Goal: Information Seeking & Learning: Check status

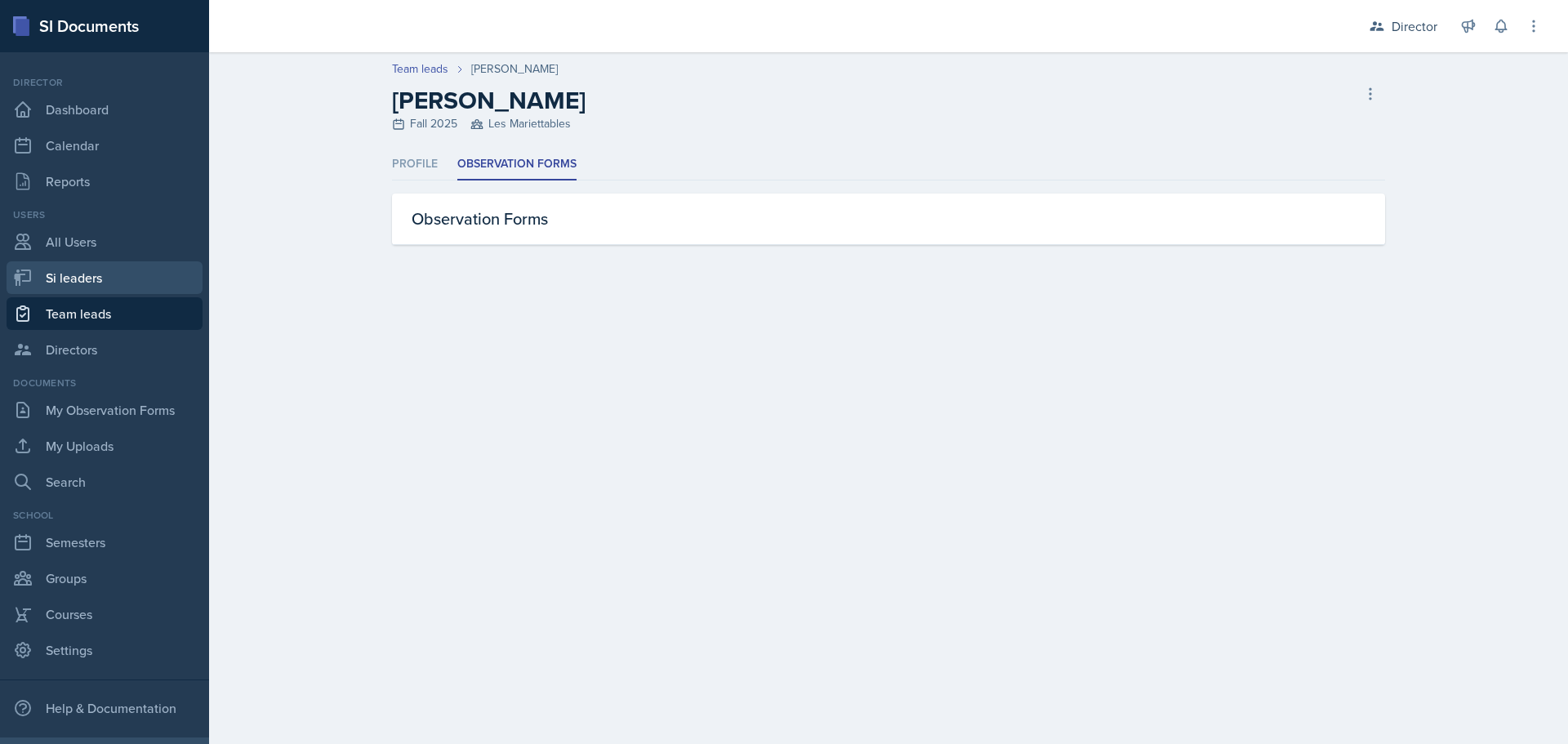
click at [61, 281] on link "Si leaders" at bounding box center [104, 277] width 196 height 33
select select "2bed604d-1099-4043-b1bc-2365e8740244"
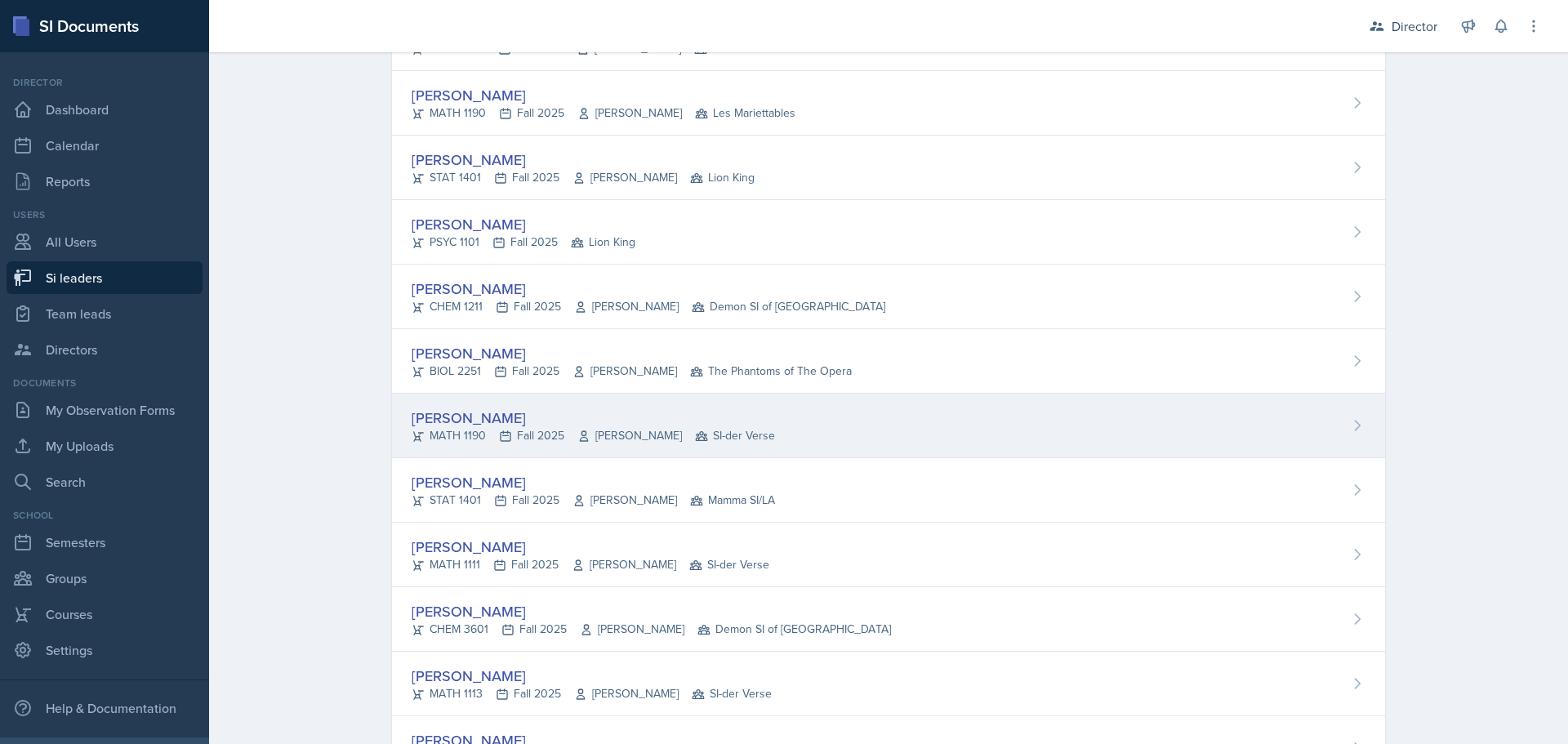
scroll to position [6206, 0]
click at [449, 414] on div "[PERSON_NAME]" at bounding box center [606, 417] width 388 height 22
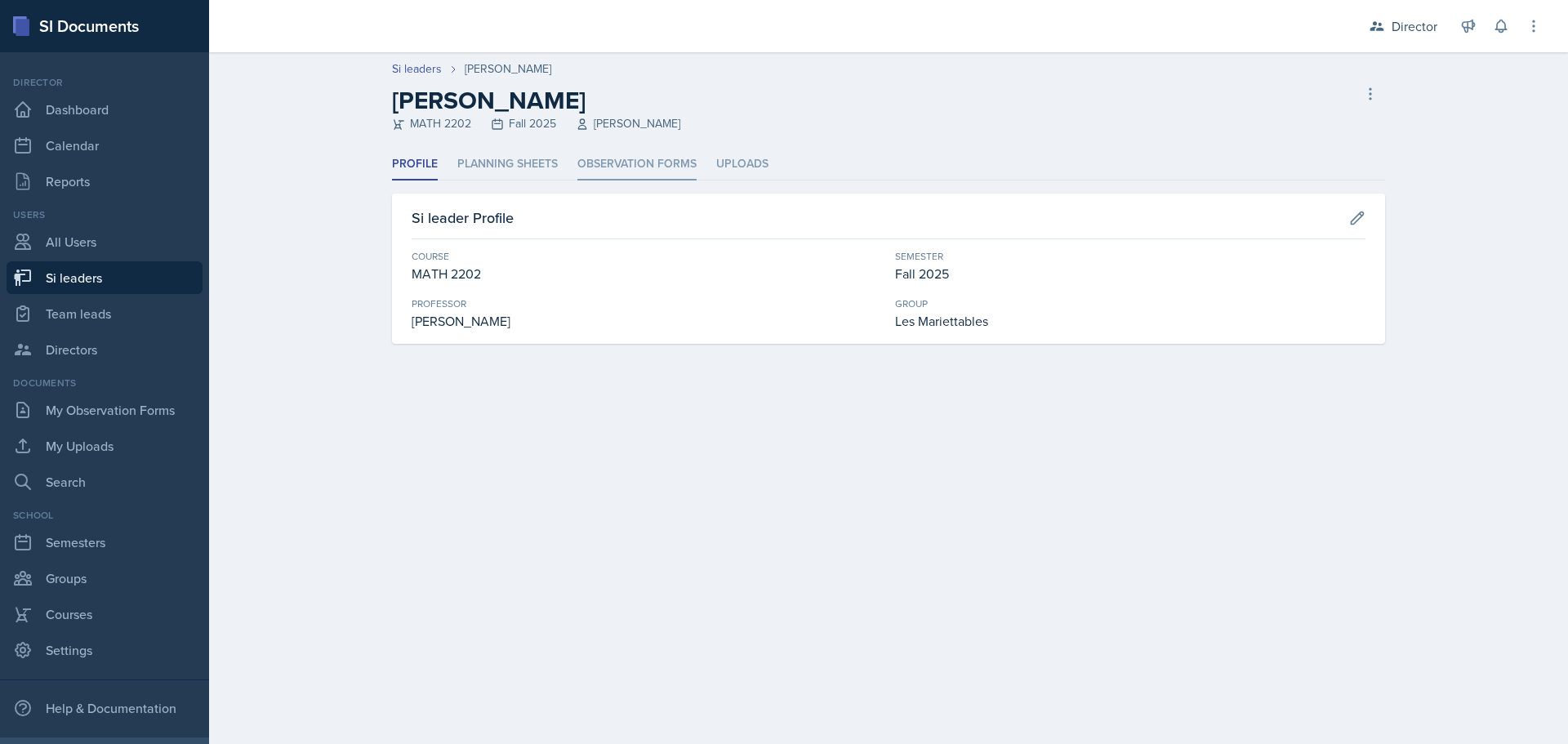
click at [621, 150] on li "Observation Forms" at bounding box center [636, 164] width 119 height 32
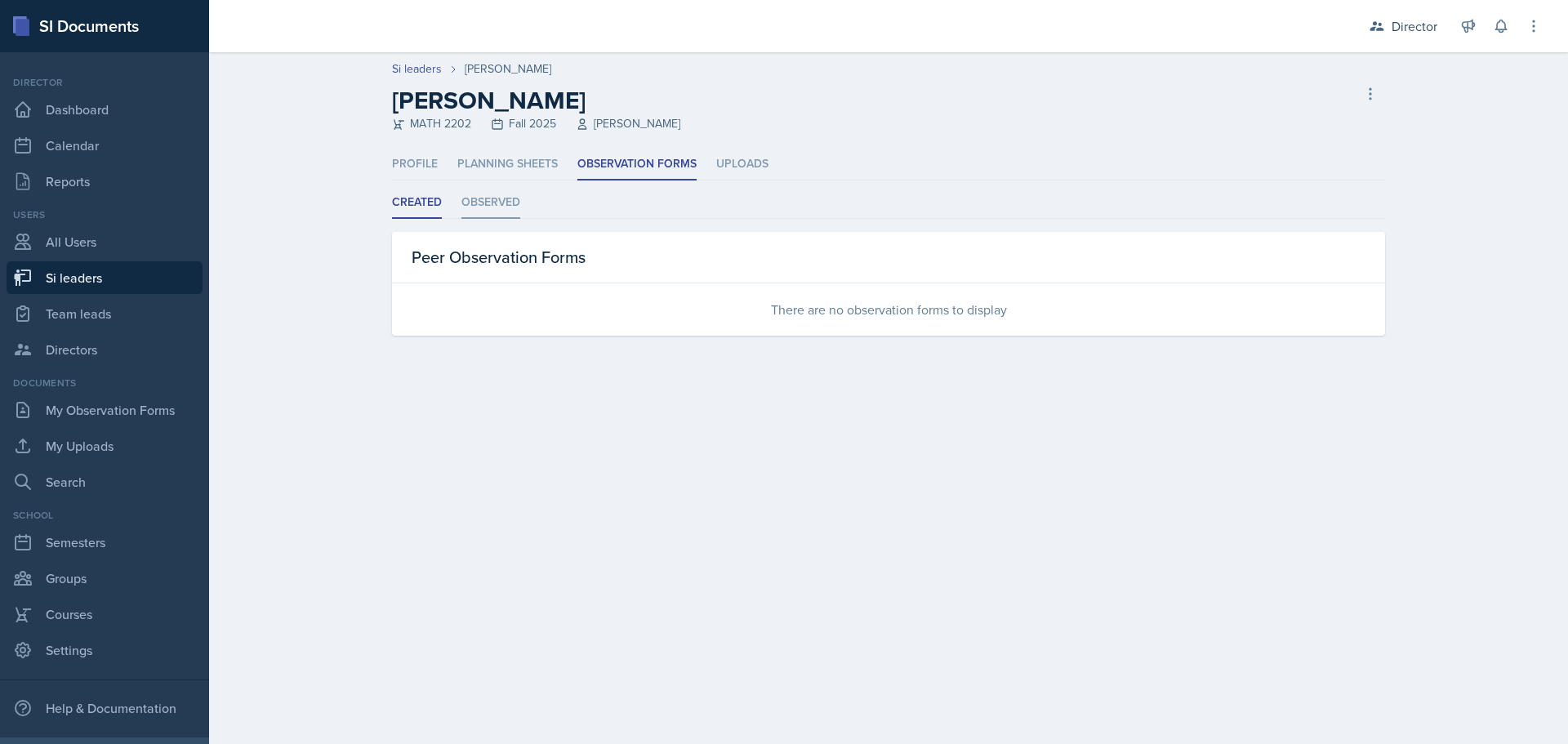
click at [499, 195] on li "Observed" at bounding box center [490, 202] width 59 height 32
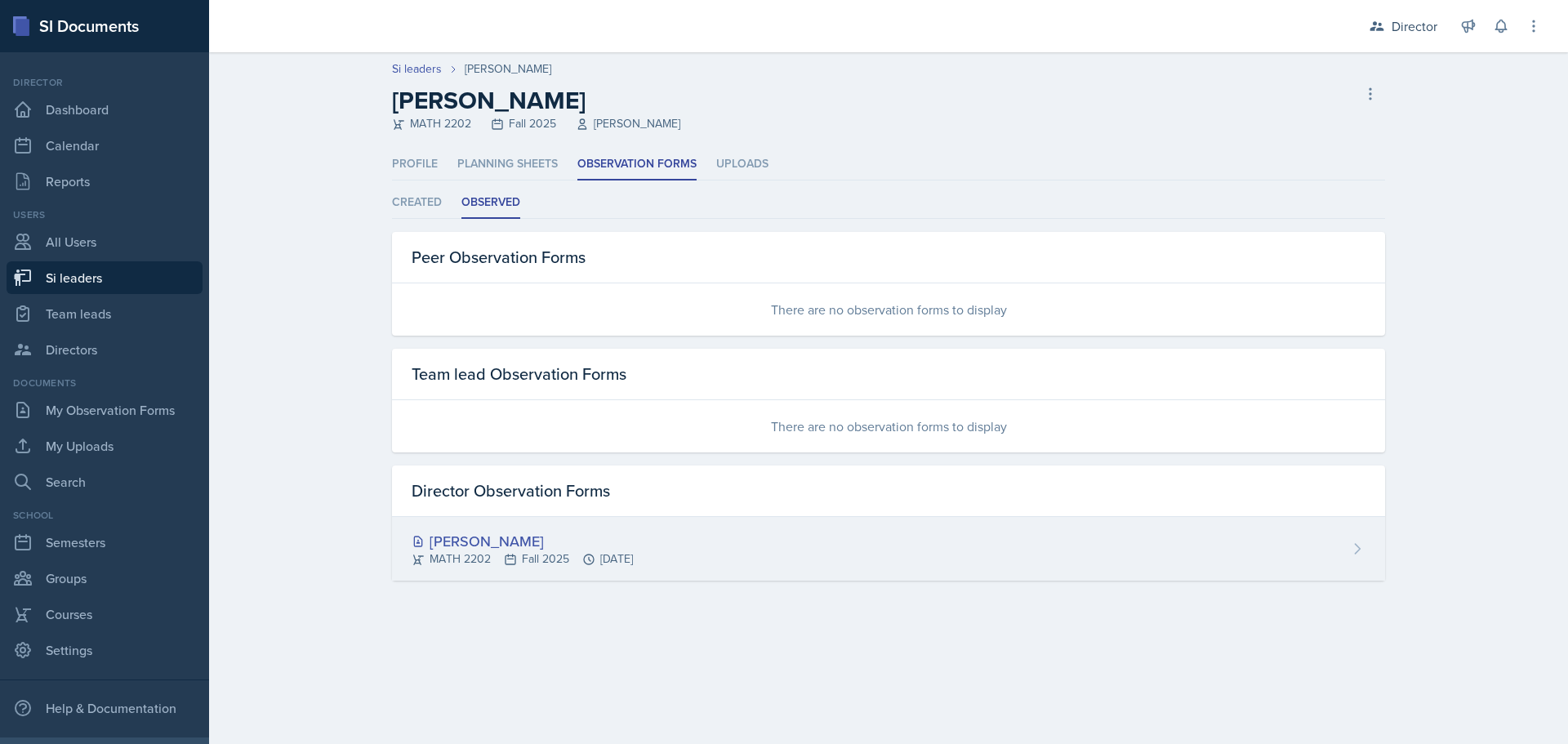
click at [482, 537] on div "[PERSON_NAME]" at bounding box center [522, 541] width 221 height 22
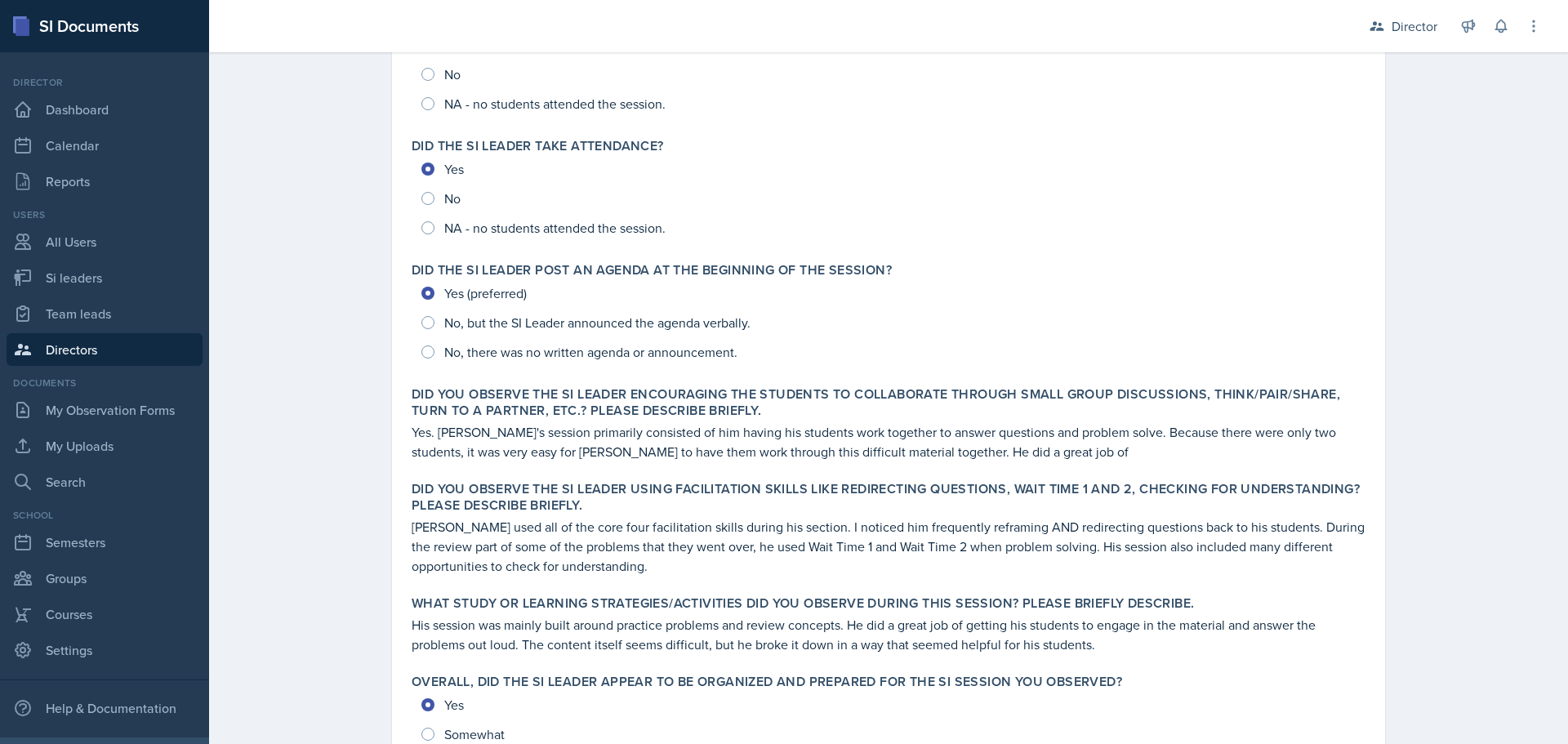
scroll to position [245, 0]
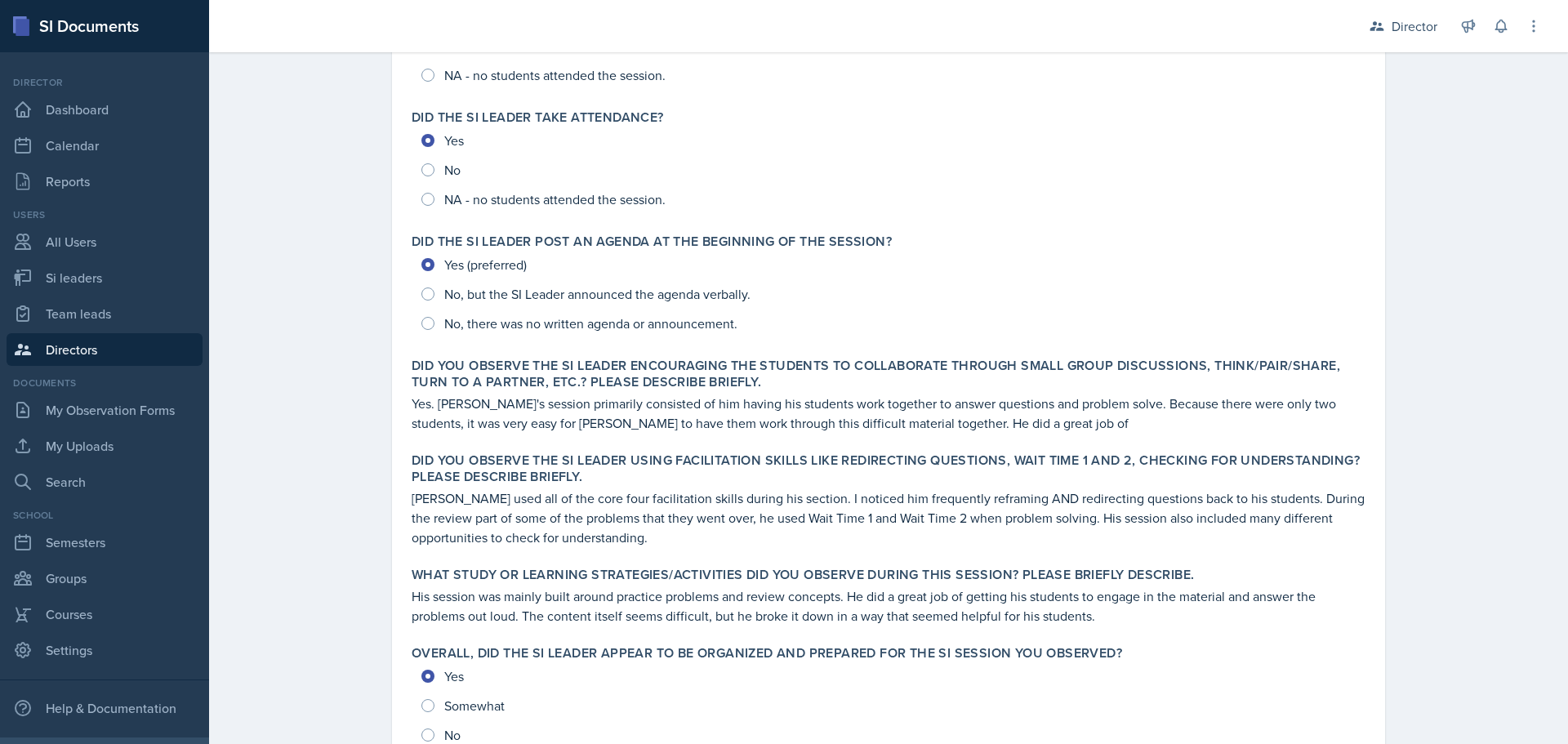
click at [984, 416] on p "Yes. [PERSON_NAME]'s session primarily consisted of him having his students wor…" at bounding box center [888, 413] width 954 height 39
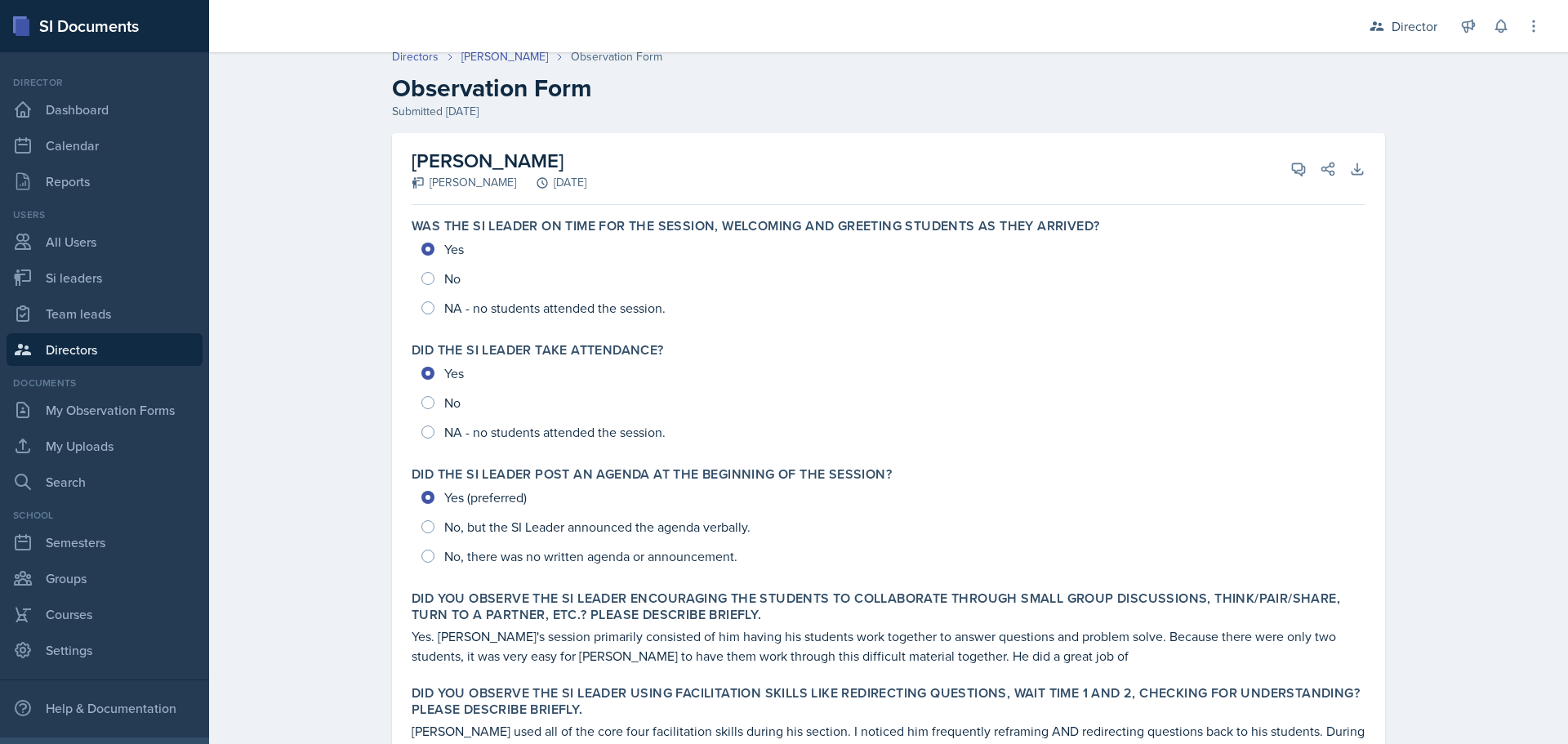
scroll to position [0, 0]
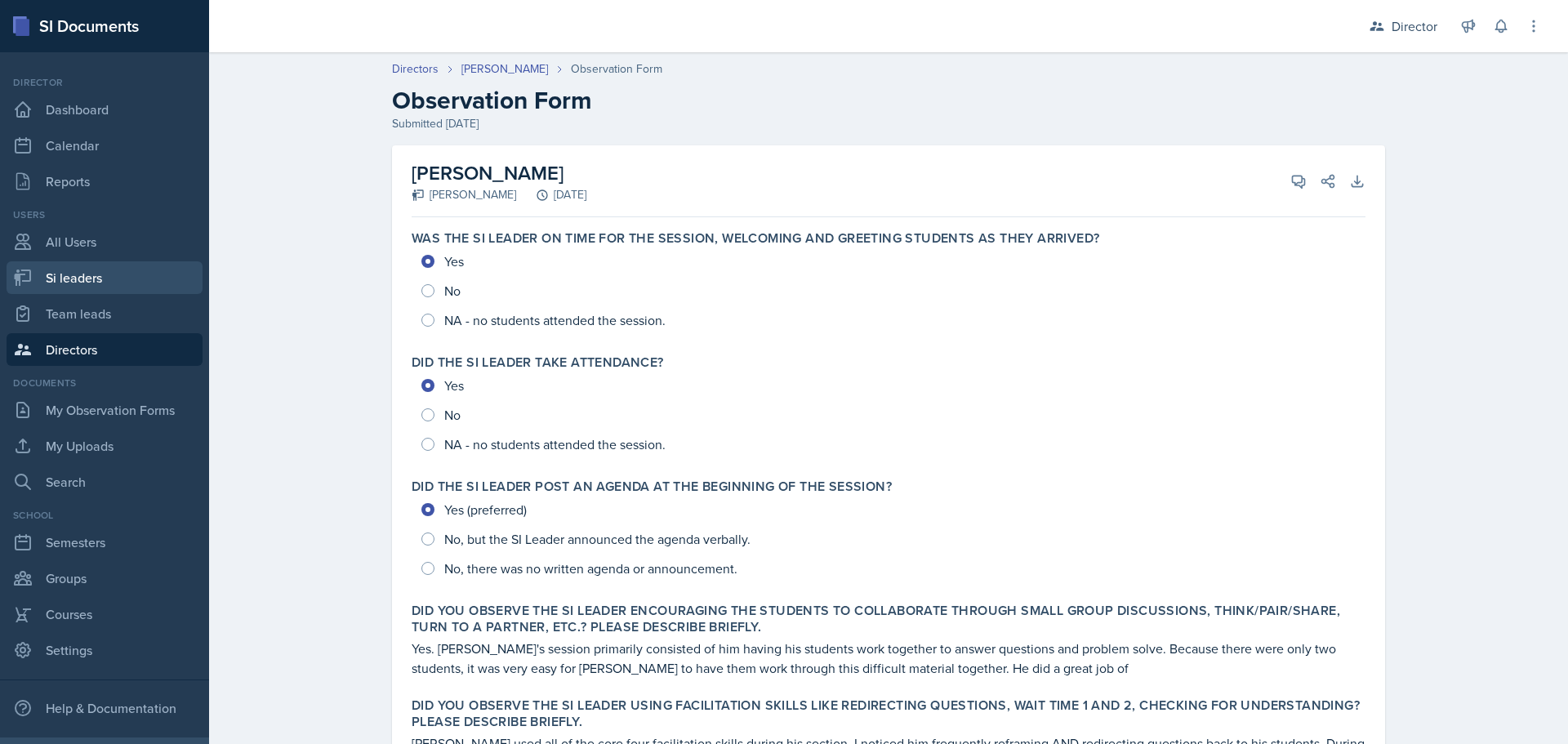
click at [71, 276] on link "Si leaders" at bounding box center [104, 277] width 196 height 33
select select "2bed604d-1099-4043-b1bc-2365e8740244"
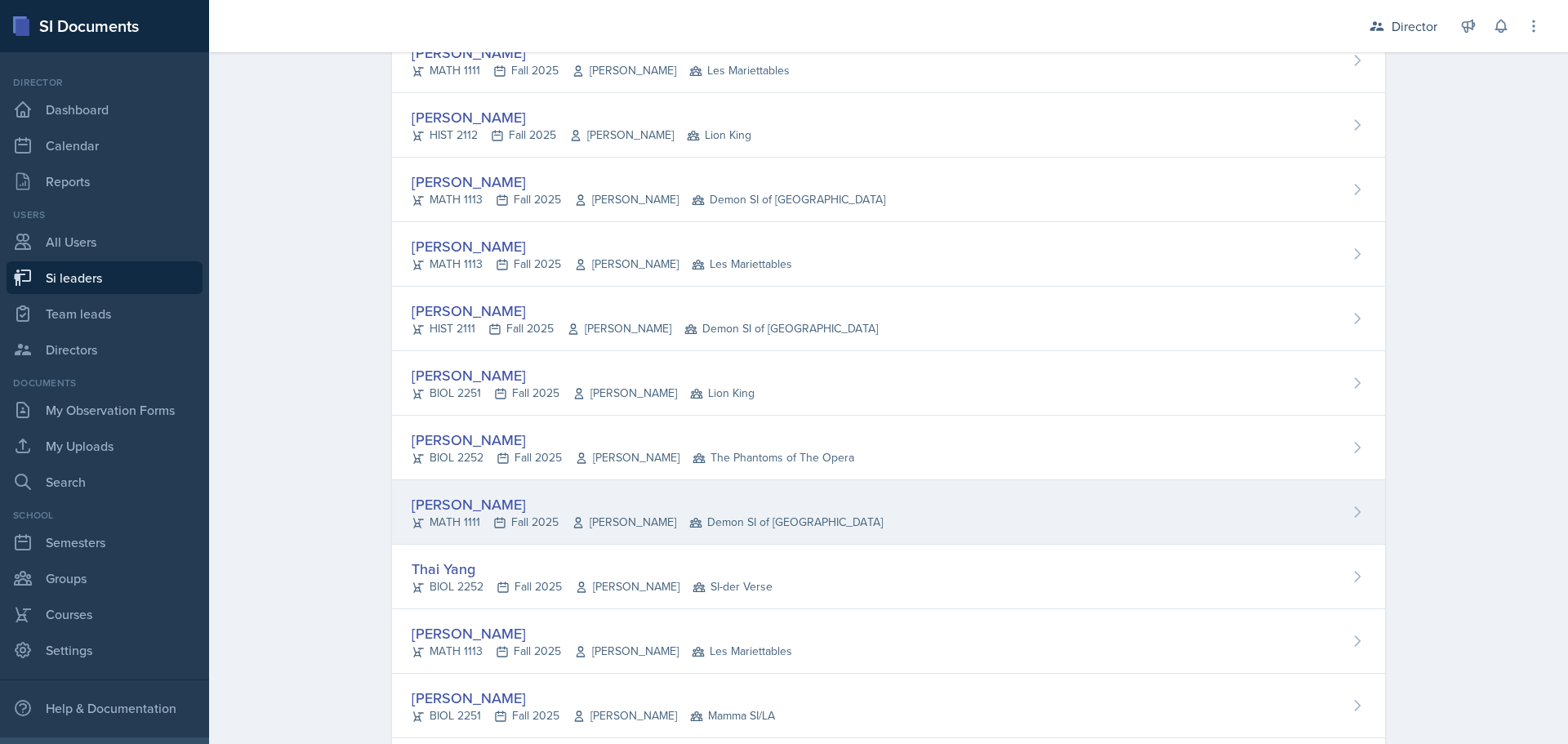
scroll to position [8899, 0]
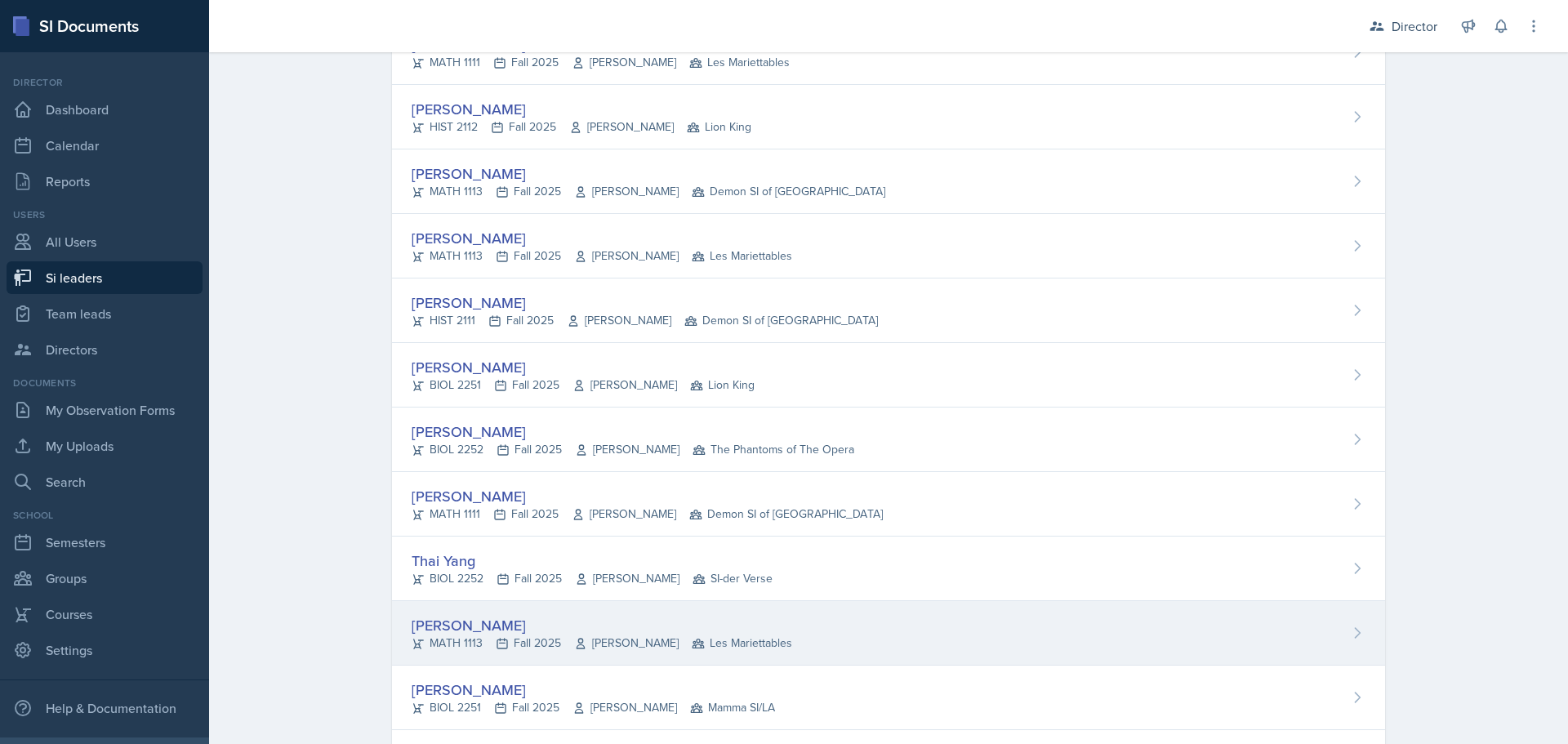
click at [462, 625] on div "[PERSON_NAME]" at bounding box center [602, 625] width 381 height 22
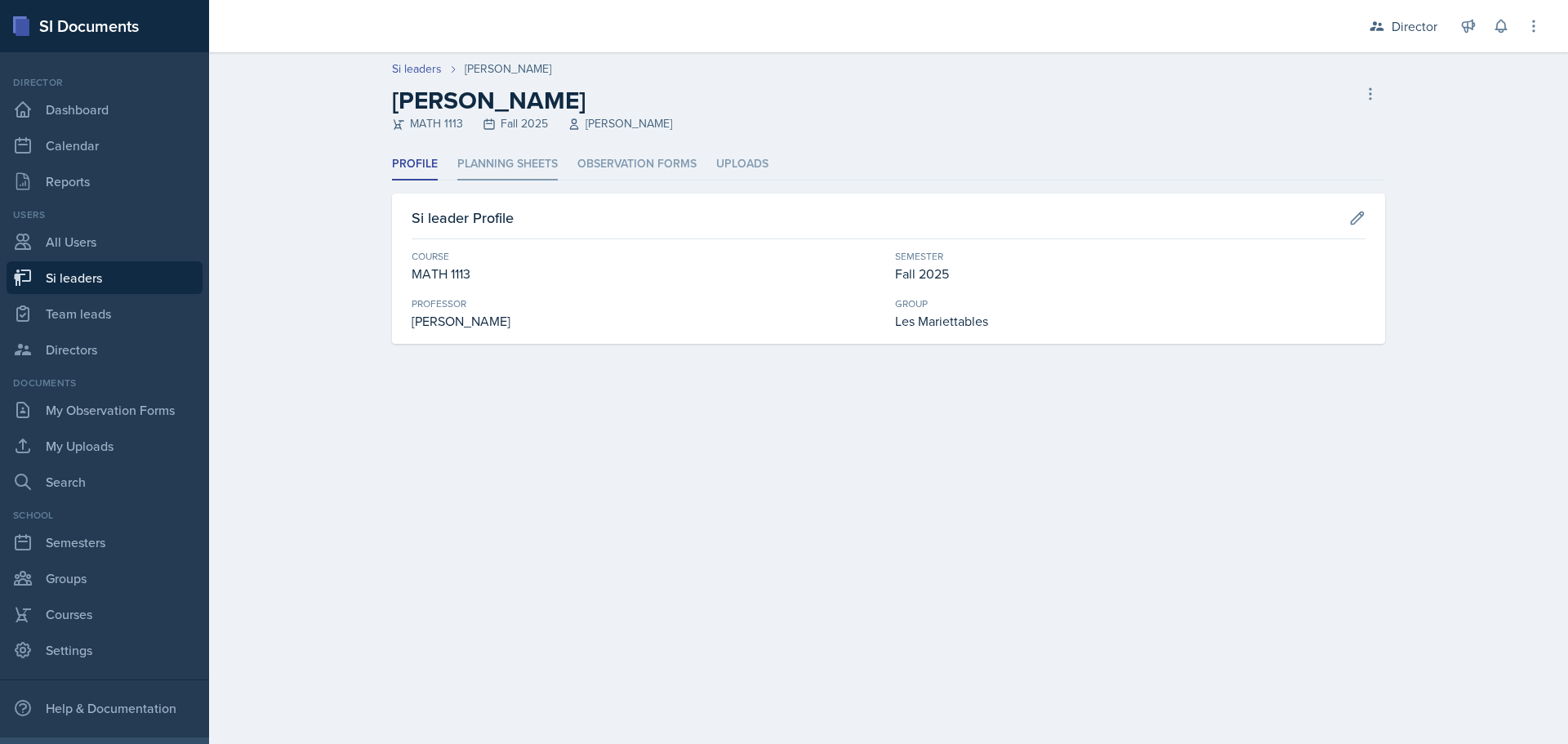
click at [534, 162] on li "Planning Sheets" at bounding box center [507, 164] width 100 height 32
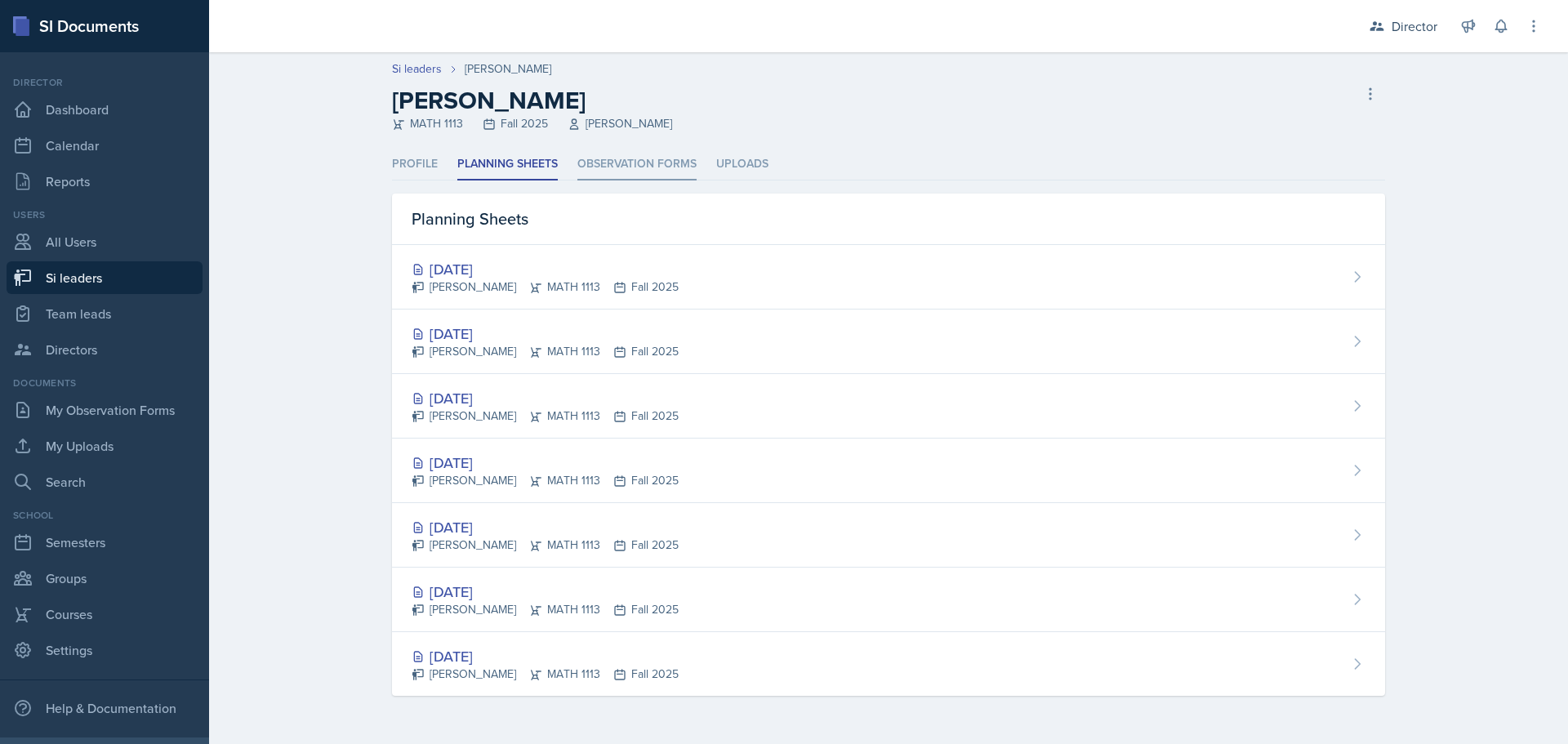
click at [602, 153] on li "Observation Forms" at bounding box center [636, 164] width 119 height 32
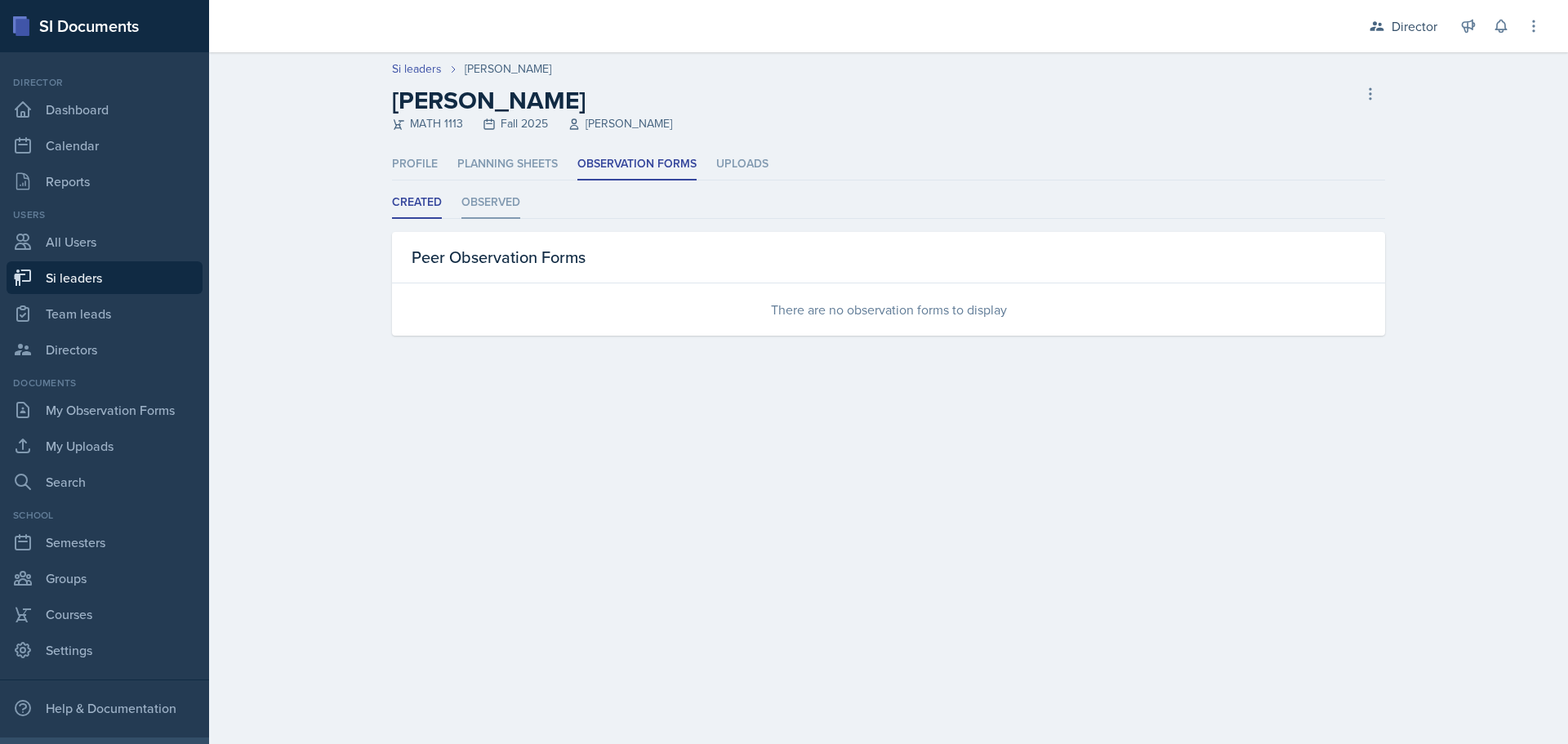
click at [474, 211] on li "Observed" at bounding box center [490, 202] width 59 height 32
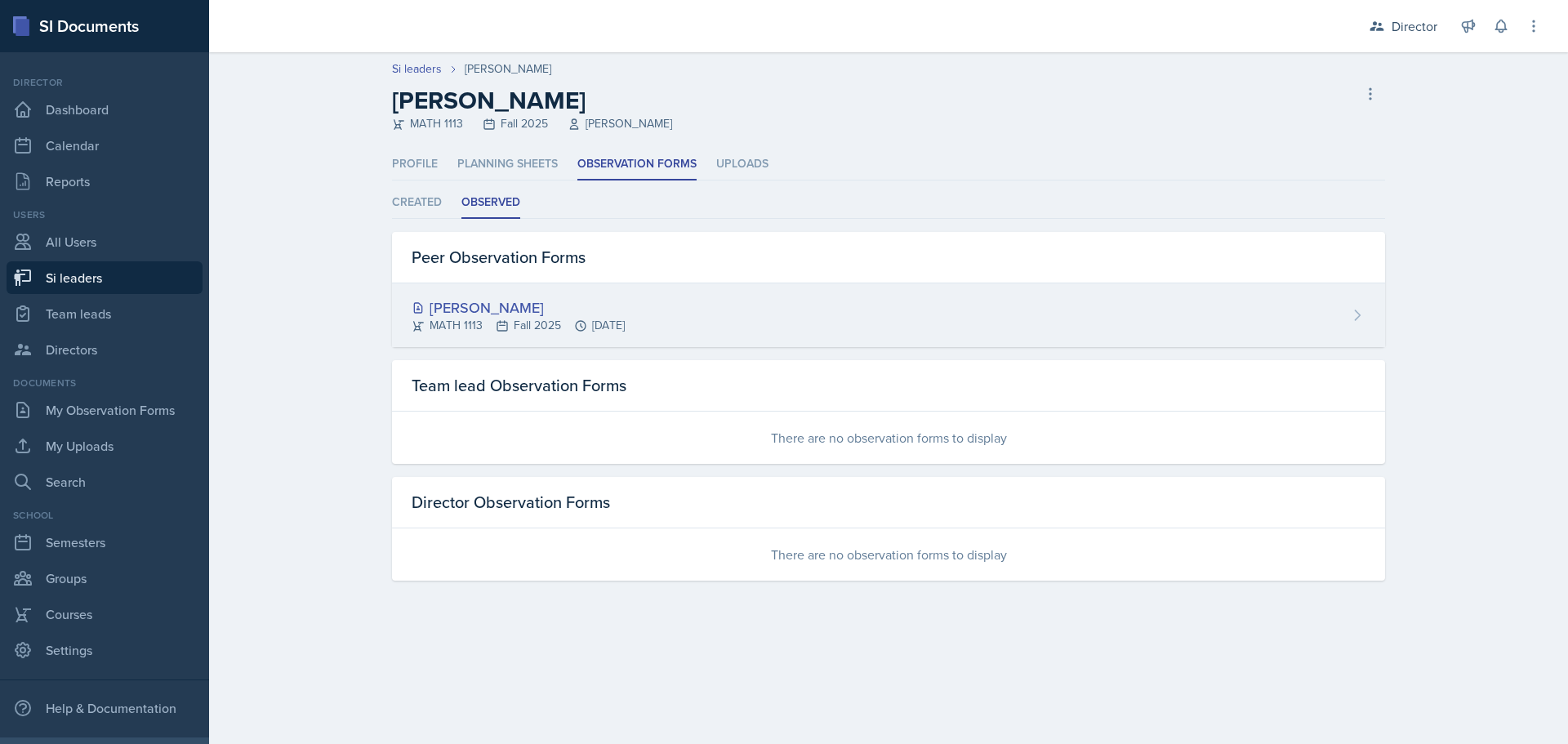
click at [474, 307] on div "[PERSON_NAME]" at bounding box center [517, 307] width 213 height 22
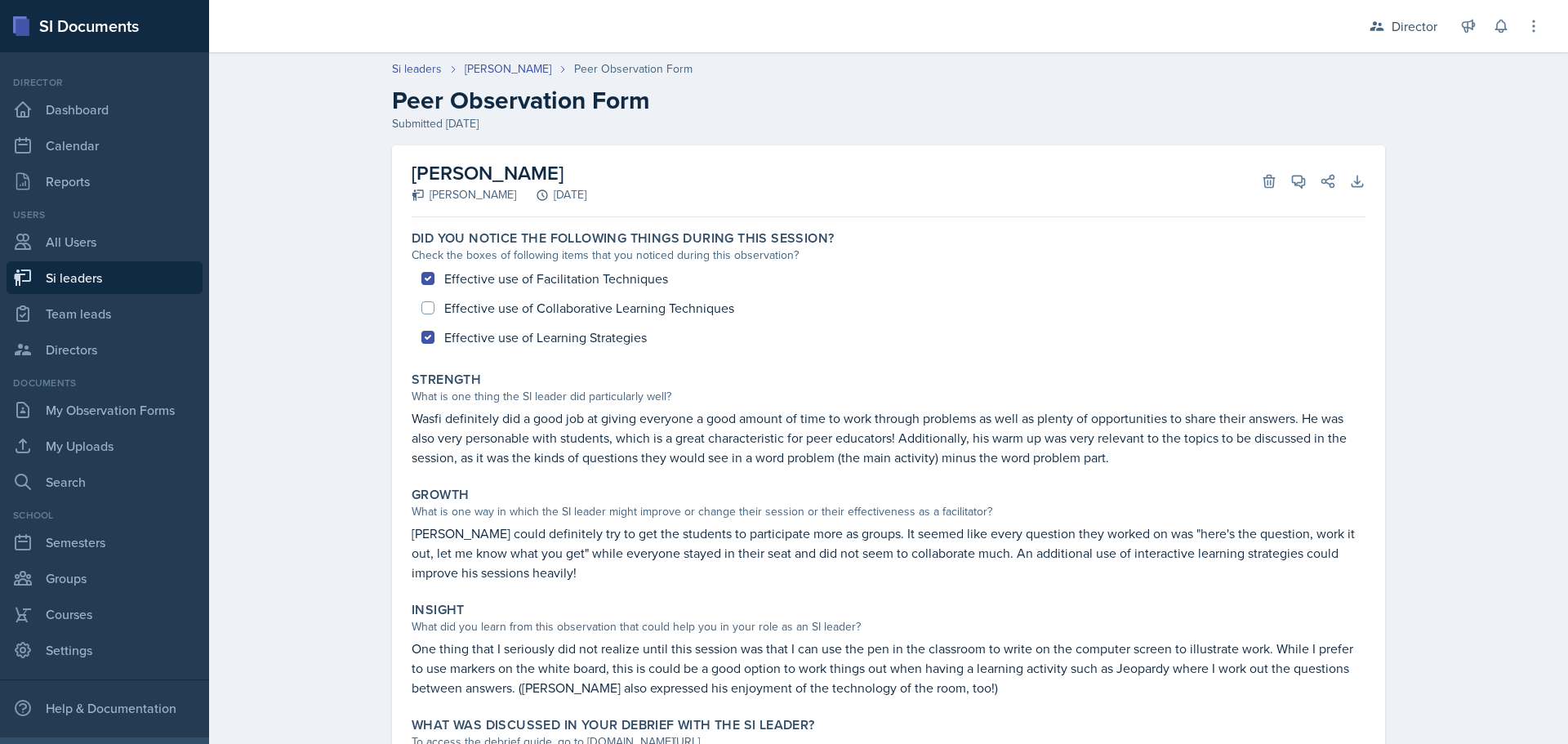
click at [105, 276] on link "Si leaders" at bounding box center [104, 277] width 196 height 33
select select "2bed604d-1099-4043-b1bc-2365e8740244"
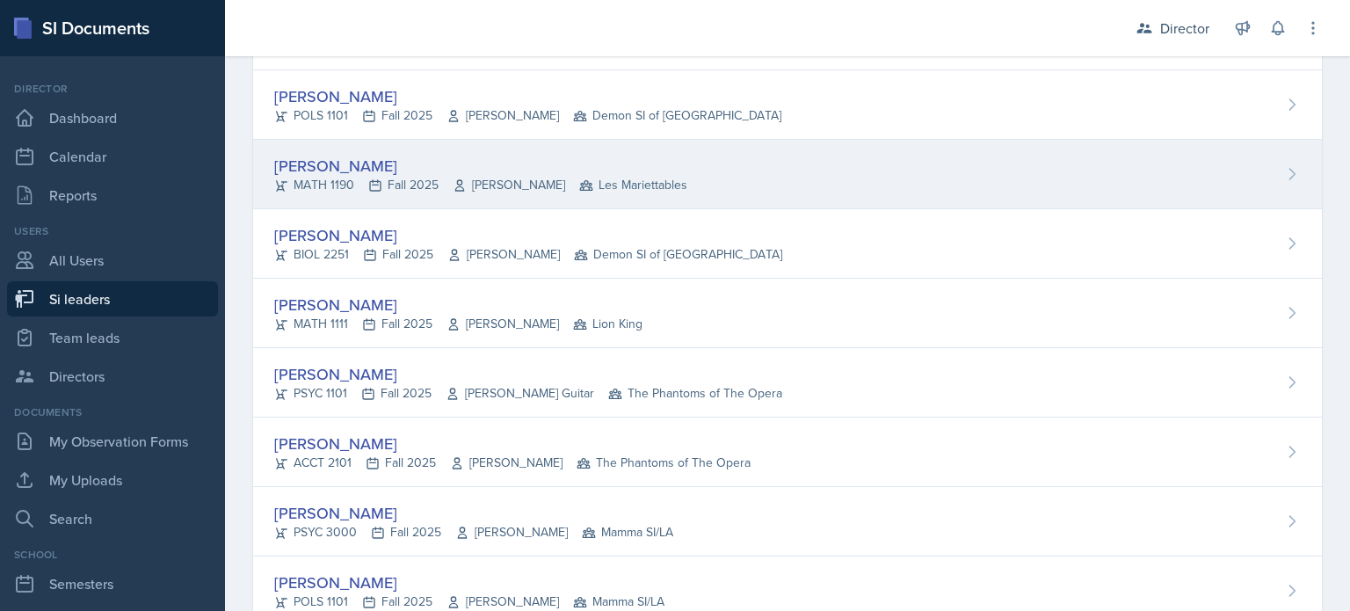
scroll to position [440, 0]
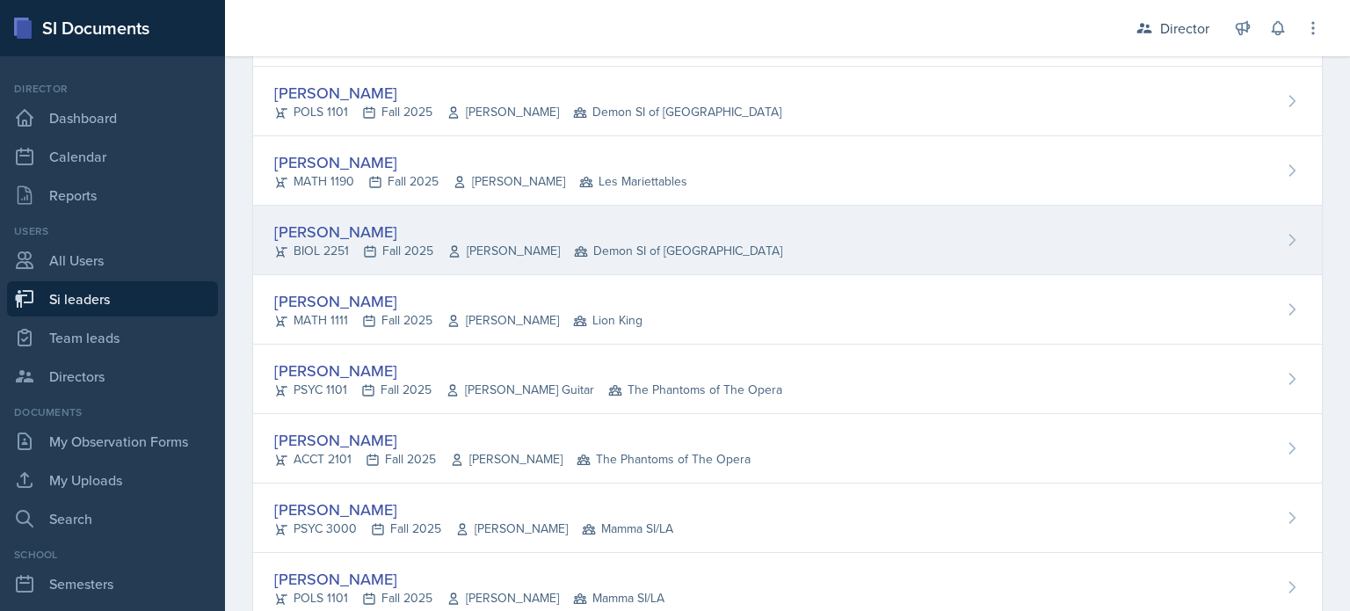
click at [331, 229] on div "[PERSON_NAME]" at bounding box center [528, 232] width 508 height 24
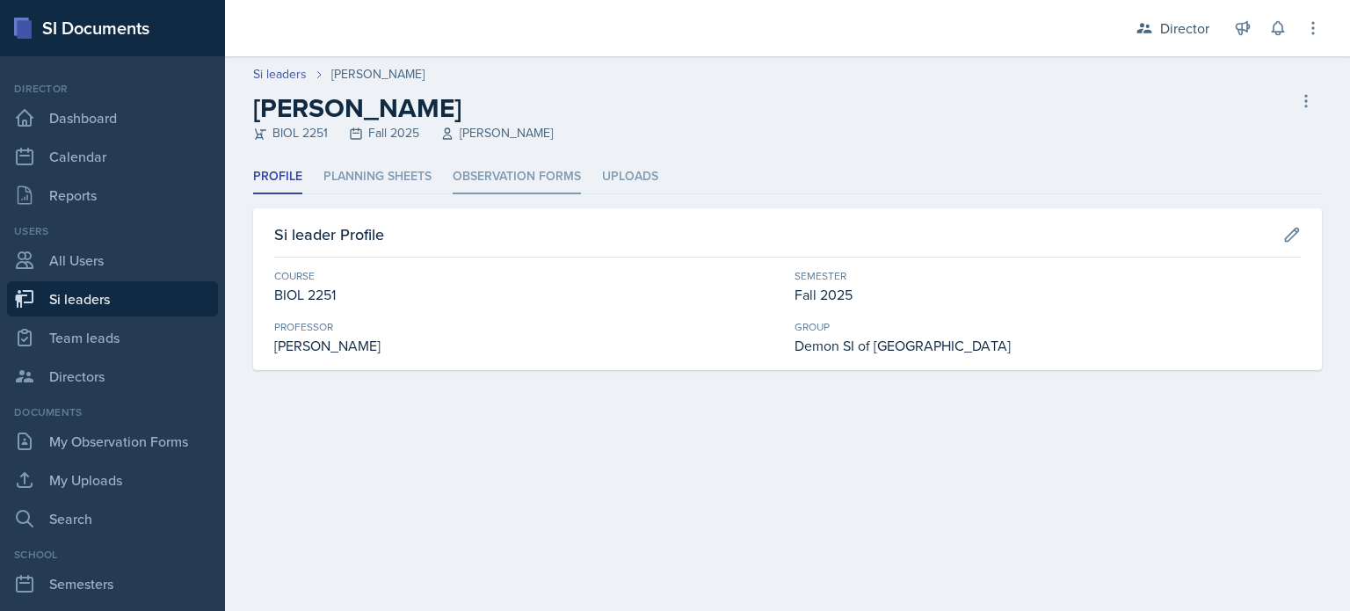
click at [470, 173] on li "Observation Forms" at bounding box center [517, 177] width 128 height 34
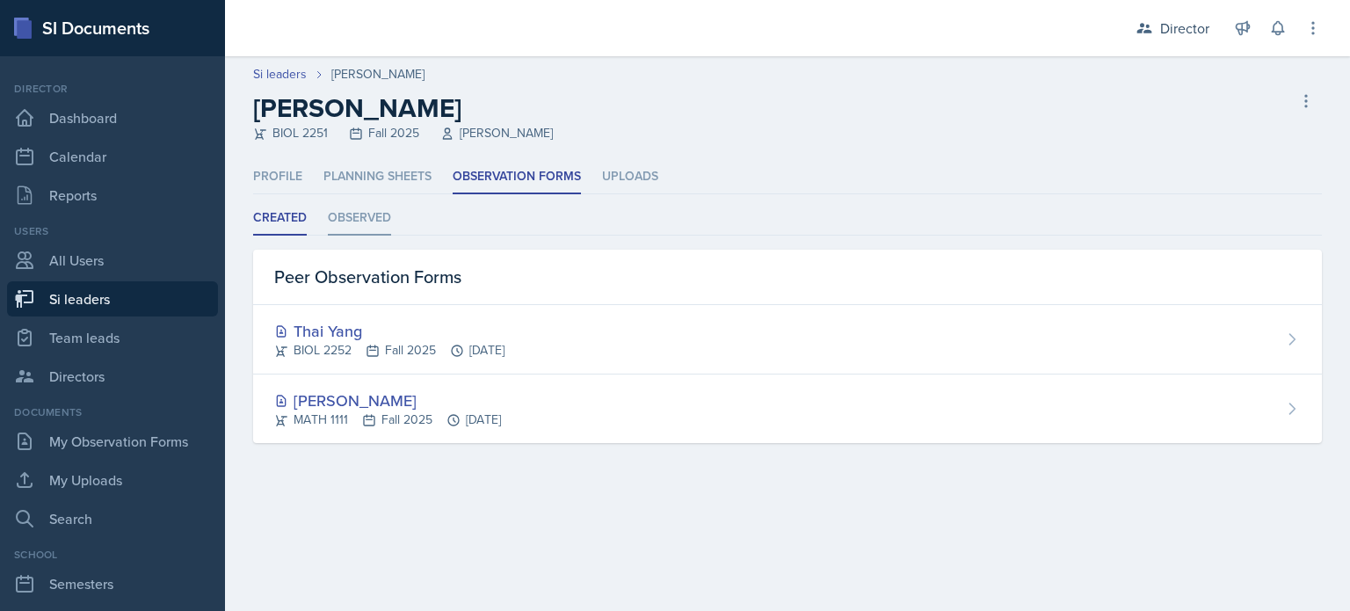
click at [374, 214] on li "Observed" at bounding box center [359, 218] width 63 height 34
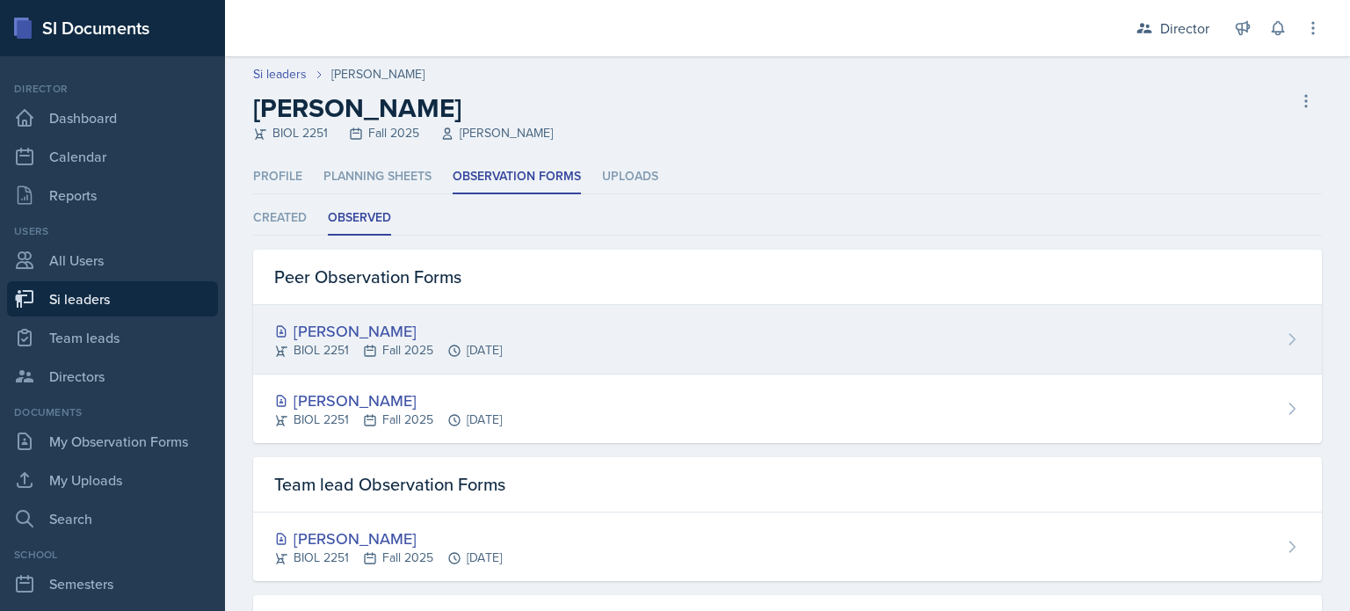
click at [360, 330] on div "[PERSON_NAME]" at bounding box center [388, 331] width 228 height 24
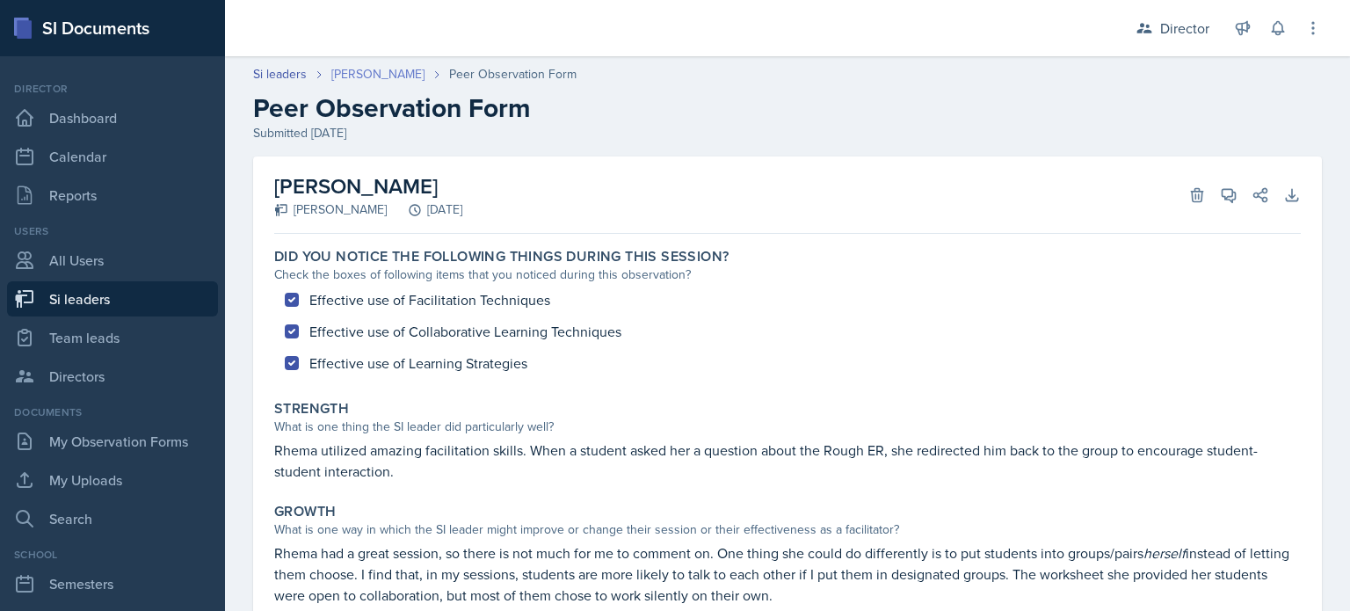
click at [364, 72] on link "[PERSON_NAME]" at bounding box center [377, 74] width 93 height 18
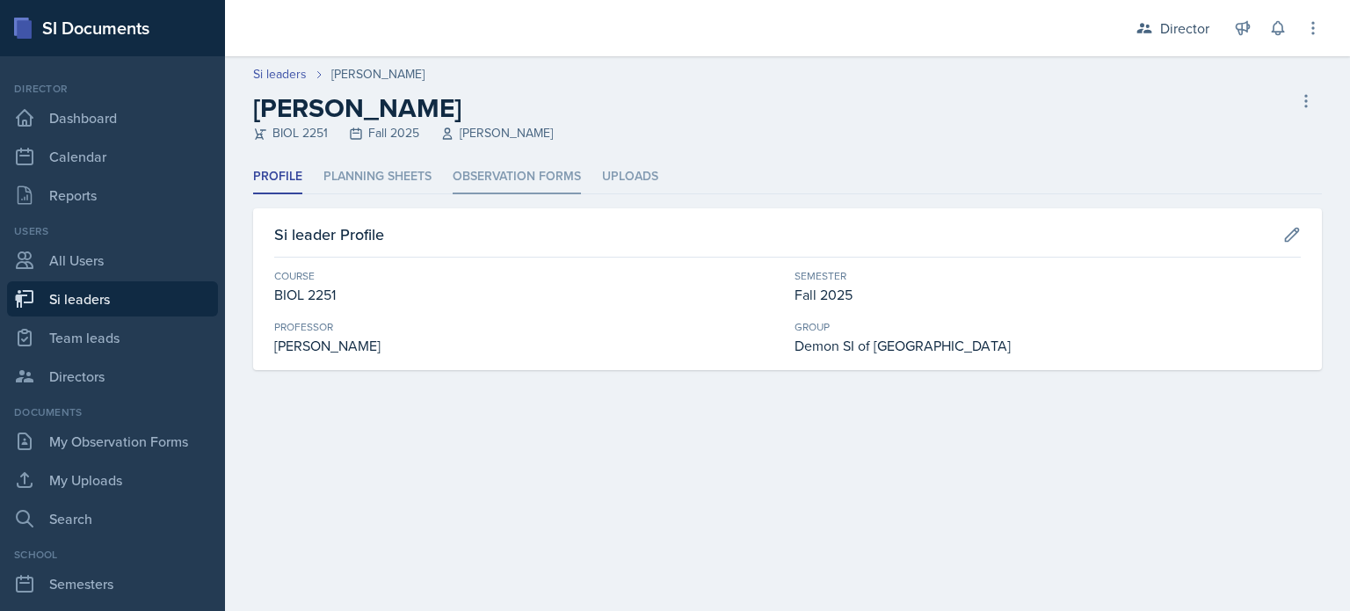
click at [553, 175] on li "Observation Forms" at bounding box center [517, 177] width 128 height 34
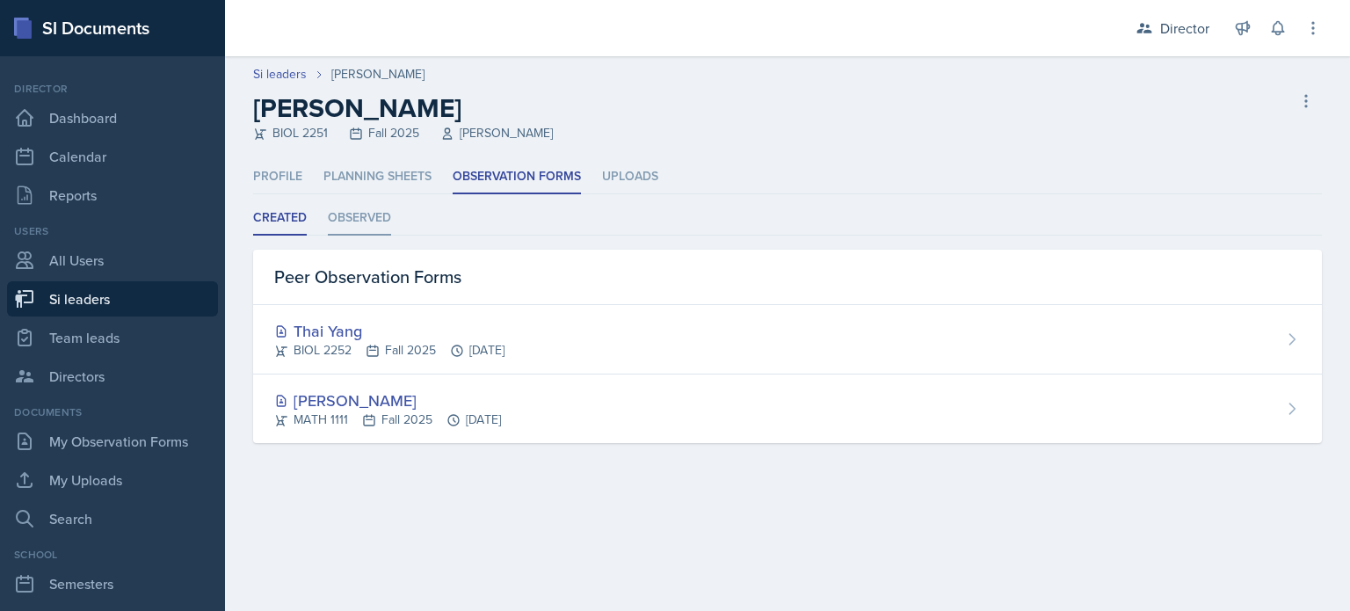
click at [376, 219] on li "Observed" at bounding box center [359, 218] width 63 height 34
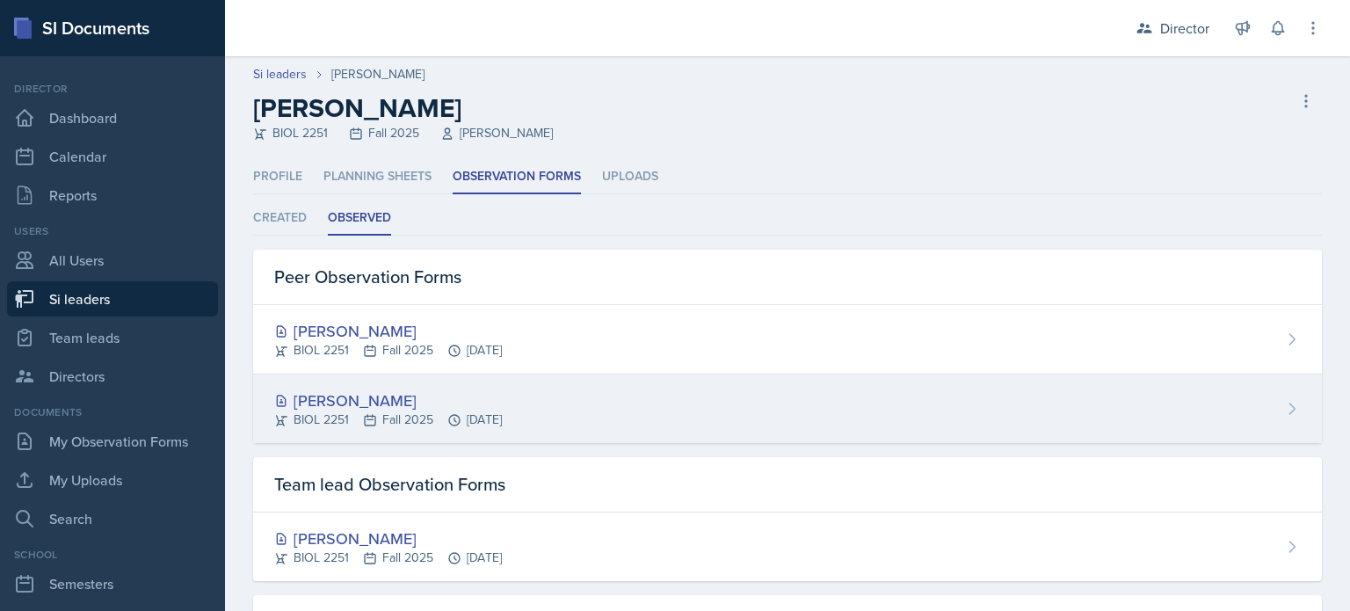
click at [356, 396] on div "[PERSON_NAME]" at bounding box center [388, 401] width 228 height 24
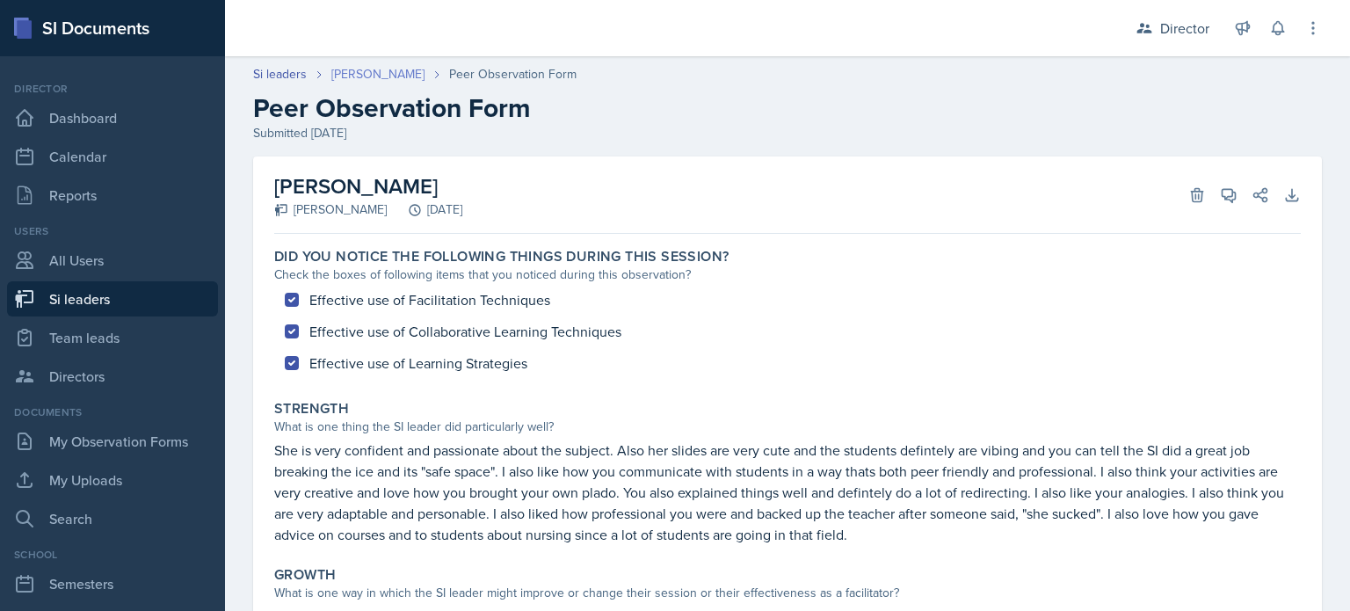
click at [380, 79] on link "[PERSON_NAME]" at bounding box center [377, 74] width 93 height 18
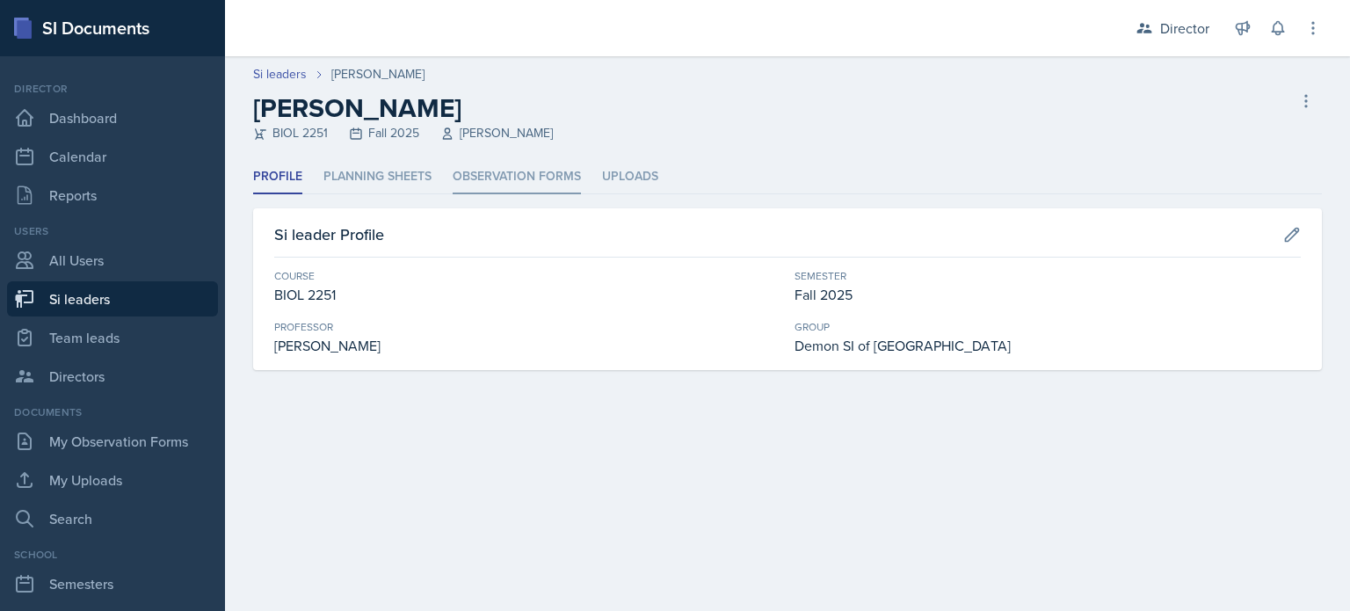
click at [517, 176] on li "Observation Forms" at bounding box center [517, 177] width 128 height 34
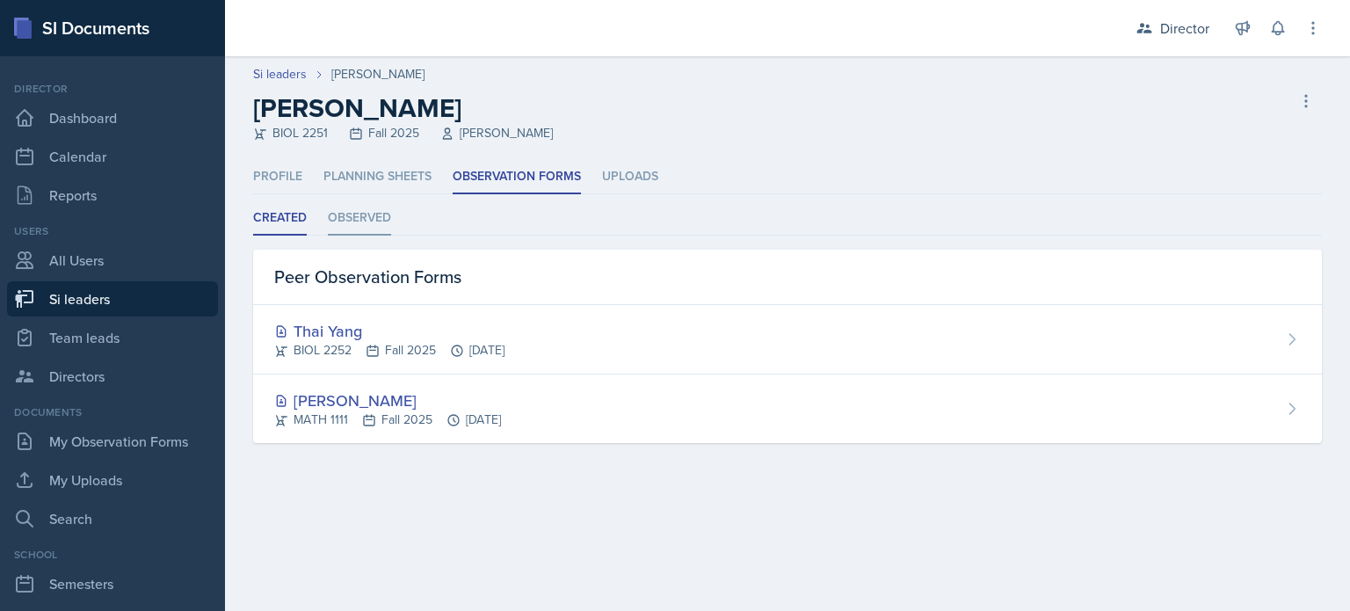
click at [381, 215] on li "Observed" at bounding box center [359, 218] width 63 height 34
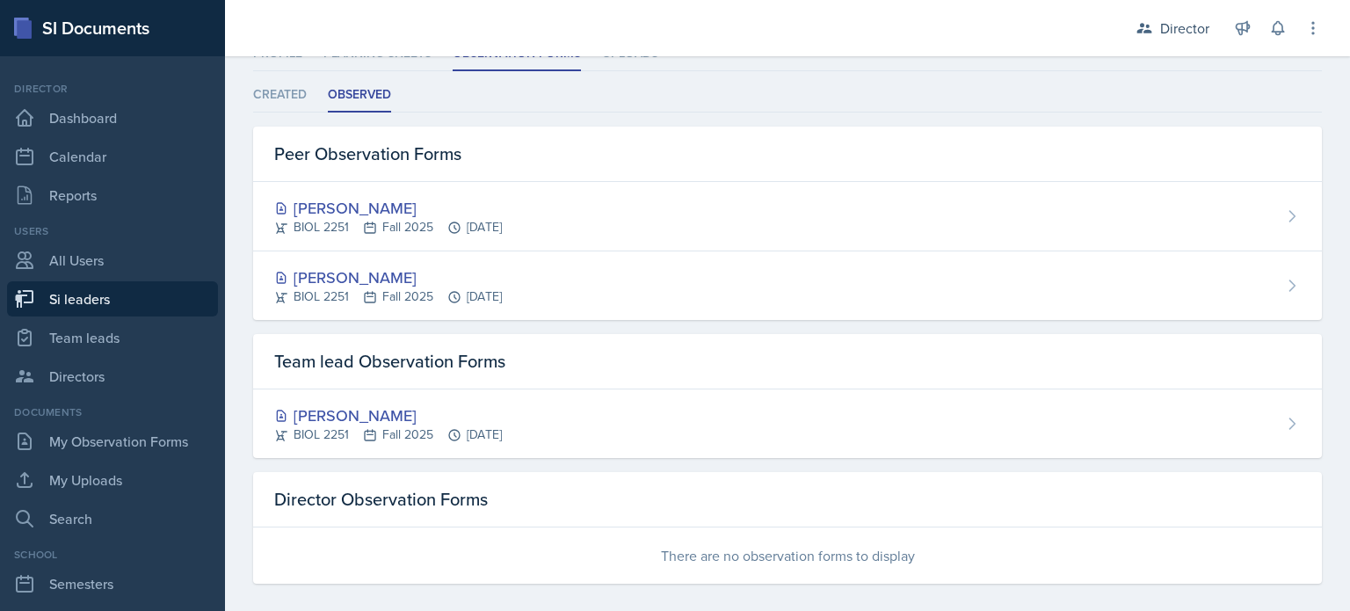
scroll to position [136, 0]
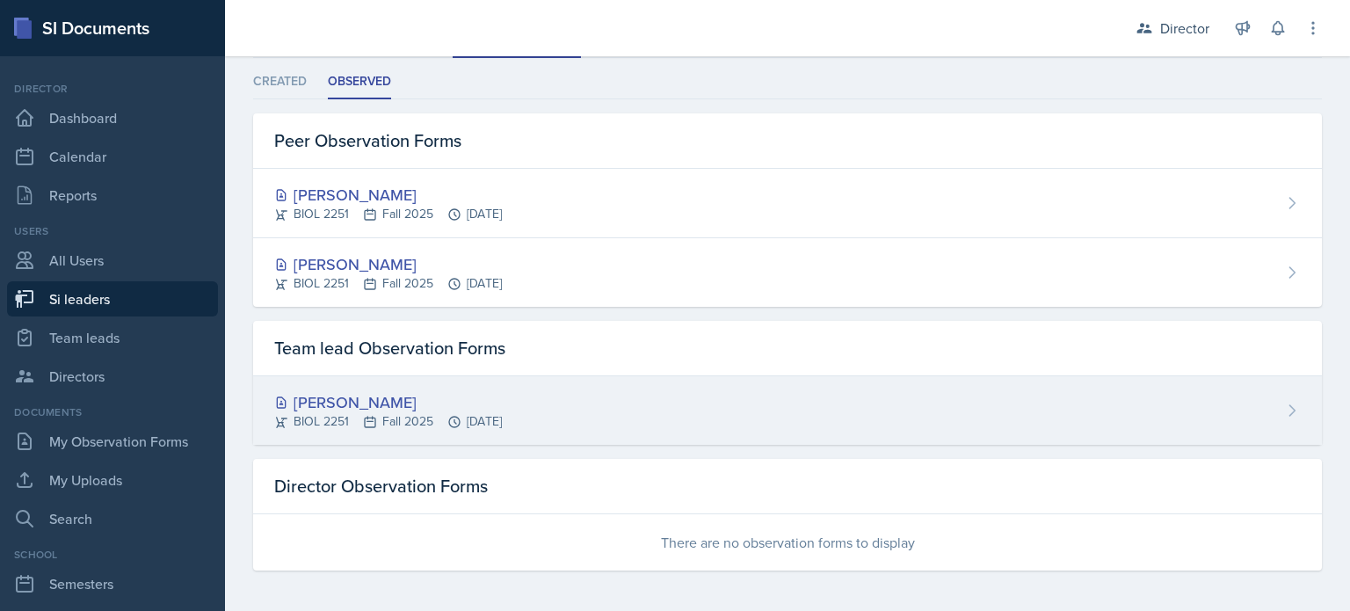
click at [367, 404] on div "[PERSON_NAME]" at bounding box center [388, 402] width 228 height 24
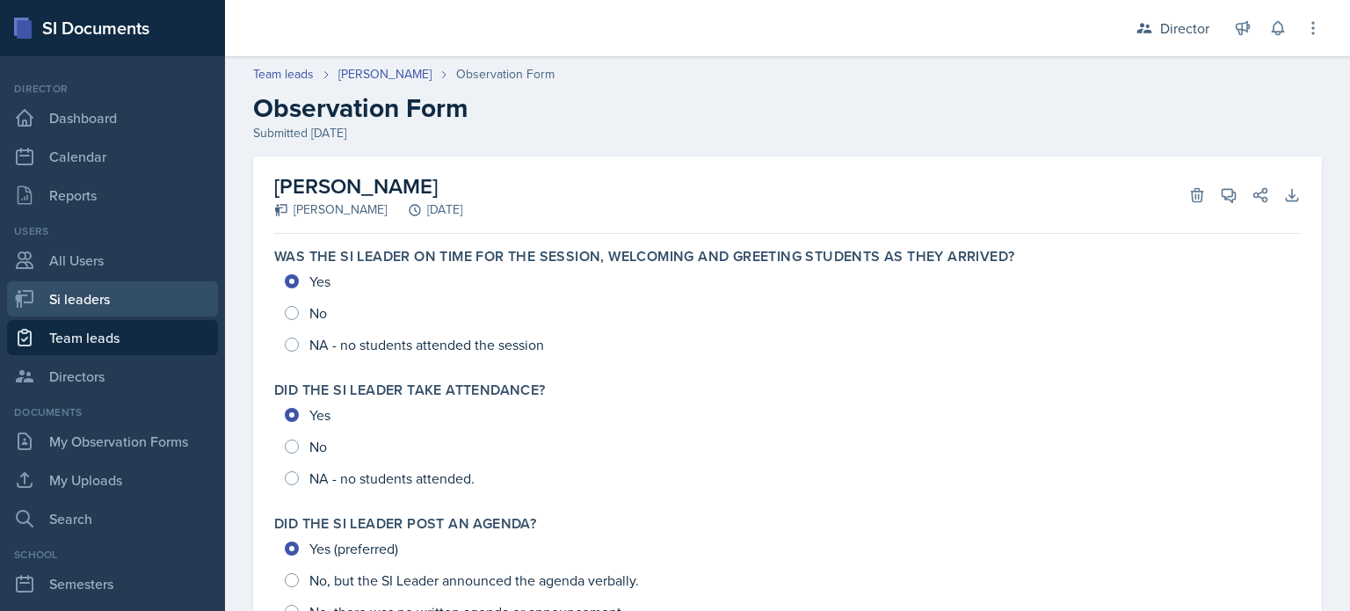
click at [83, 296] on link "Si leaders" at bounding box center [112, 298] width 211 height 35
select select "2bed604d-1099-4043-b1bc-2365e8740244"
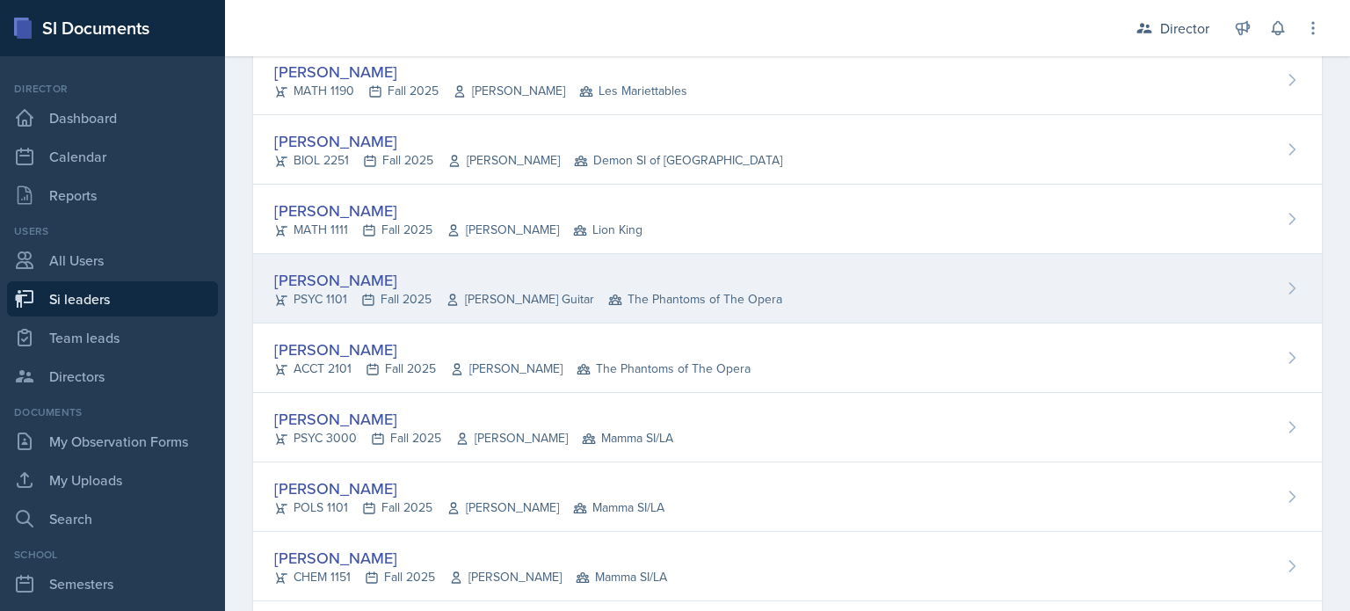
scroll to position [527, 0]
click at [305, 277] on div "[PERSON_NAME]" at bounding box center [528, 283] width 508 height 24
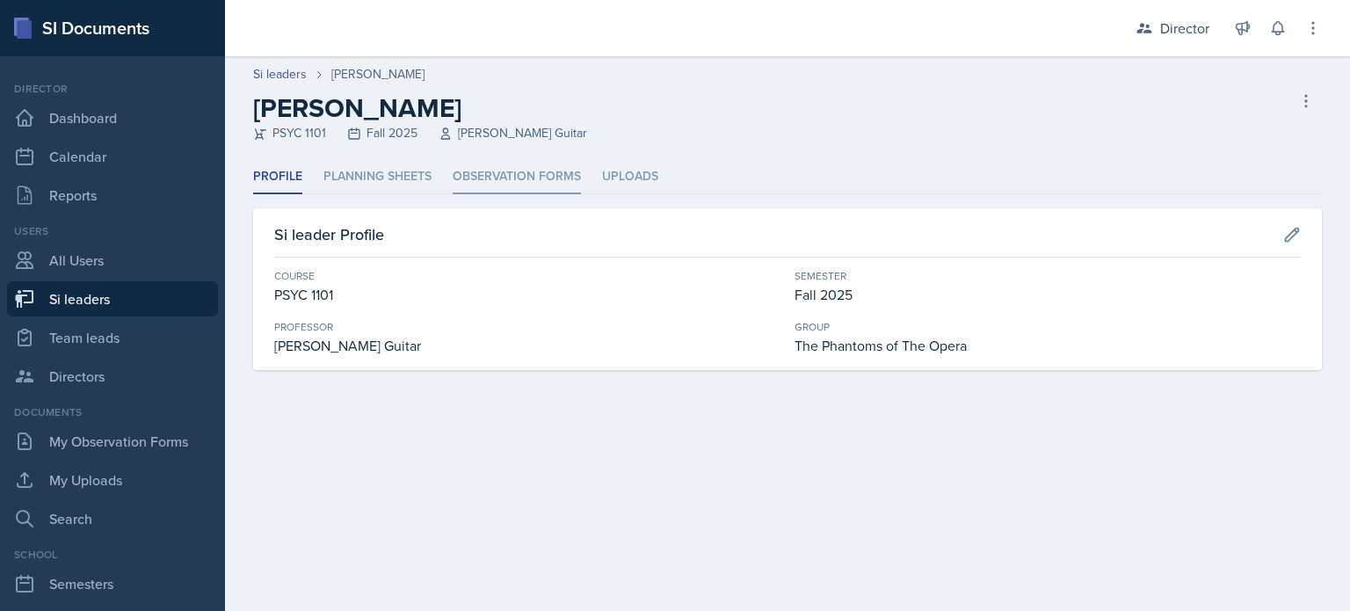
click at [516, 171] on li "Observation Forms" at bounding box center [517, 177] width 128 height 34
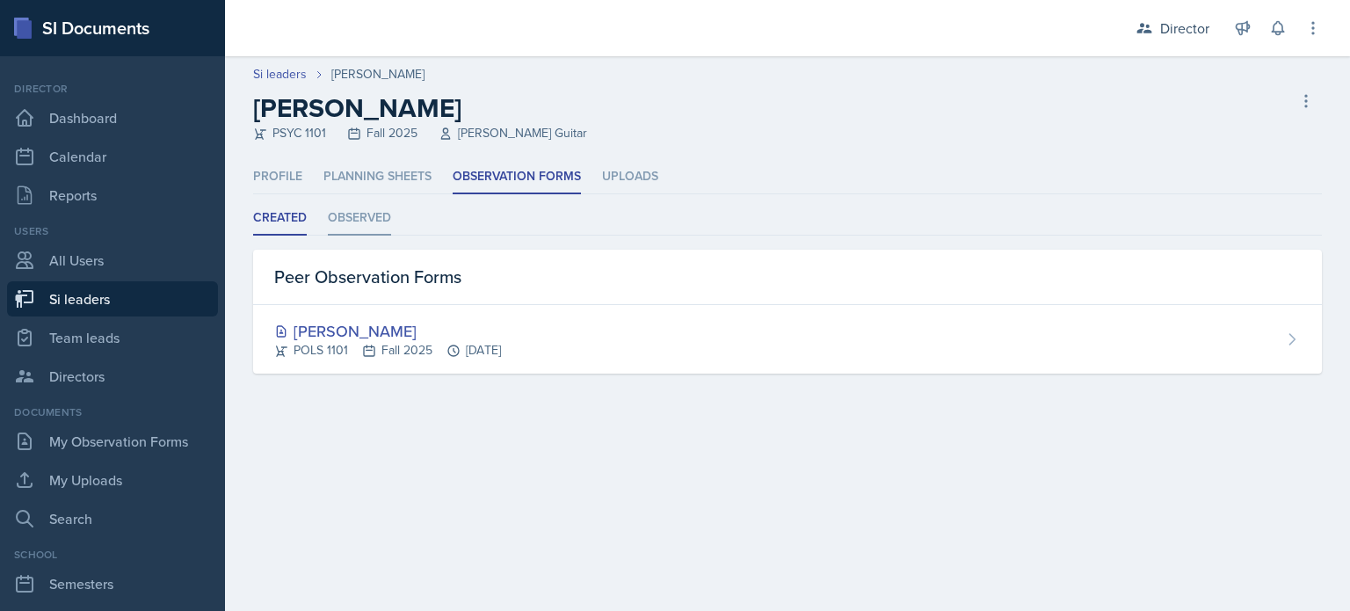
click at [366, 218] on li "Observed" at bounding box center [359, 218] width 63 height 34
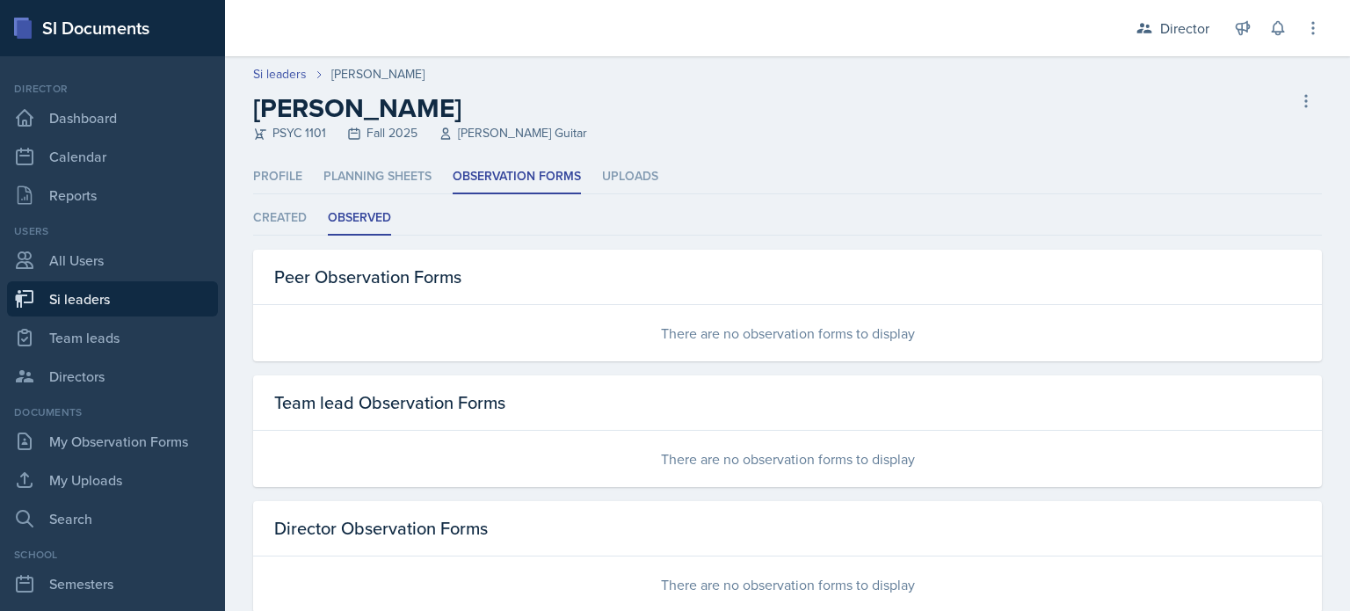
click at [77, 298] on link "Si leaders" at bounding box center [112, 298] width 211 height 35
select select "2bed604d-1099-4043-b1bc-2365e8740244"
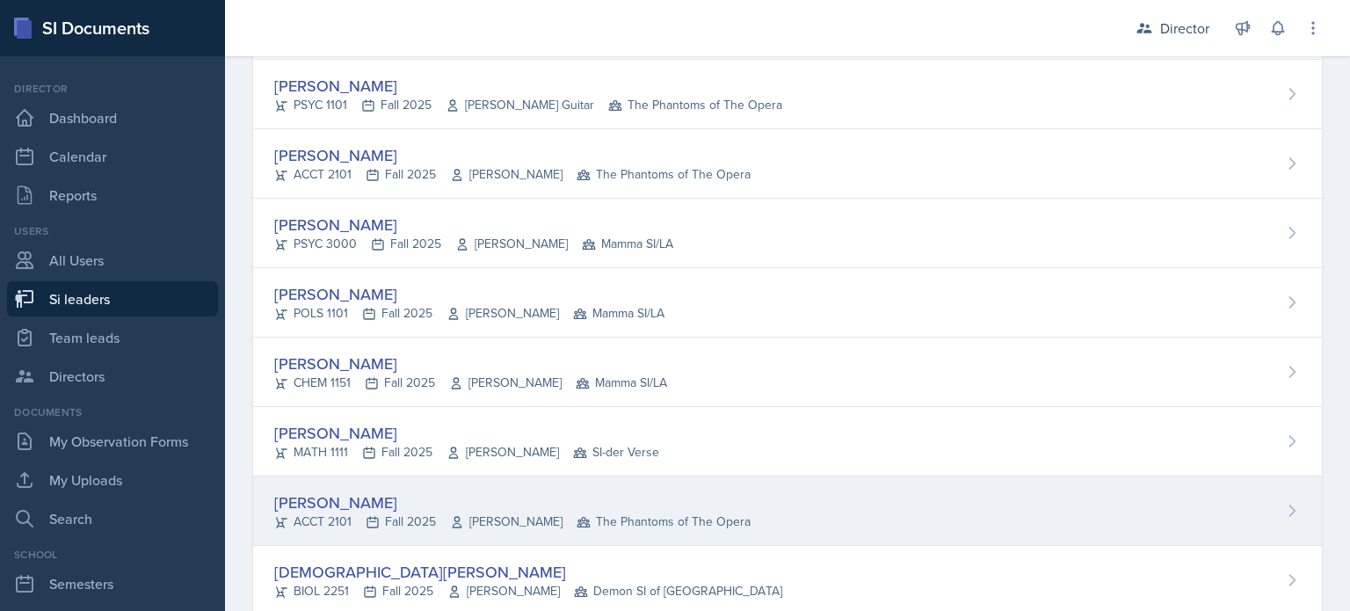
scroll to position [791, 0]
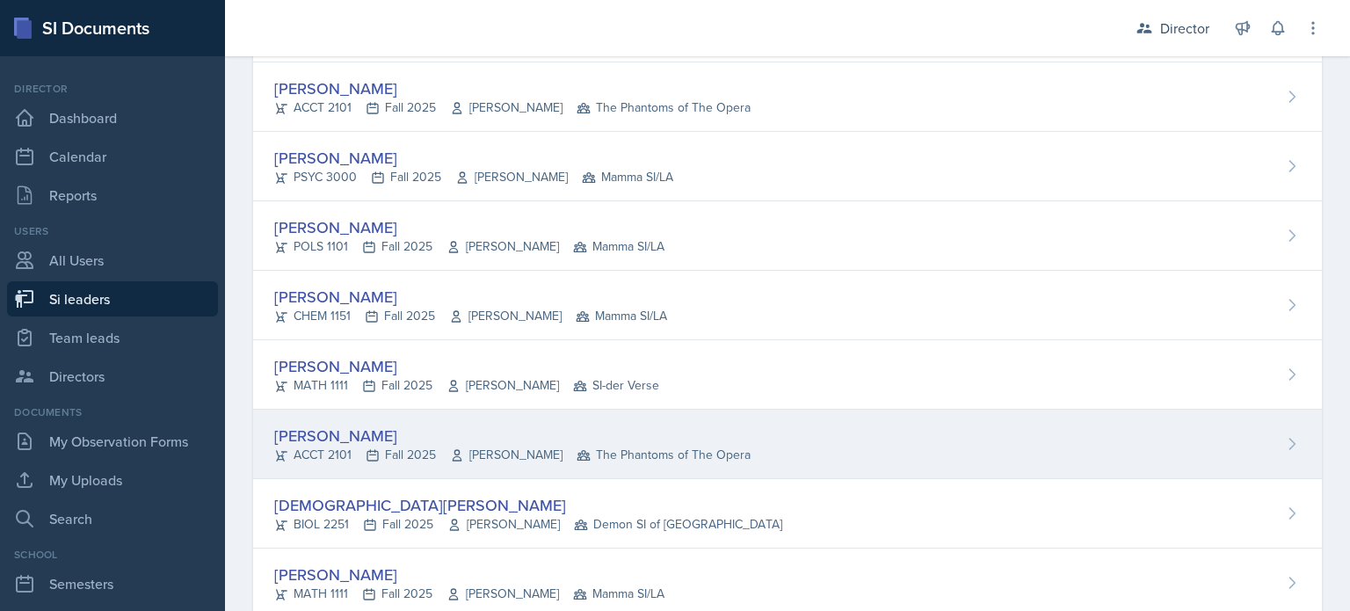
click at [344, 432] on div "[PERSON_NAME]" at bounding box center [512, 436] width 476 height 24
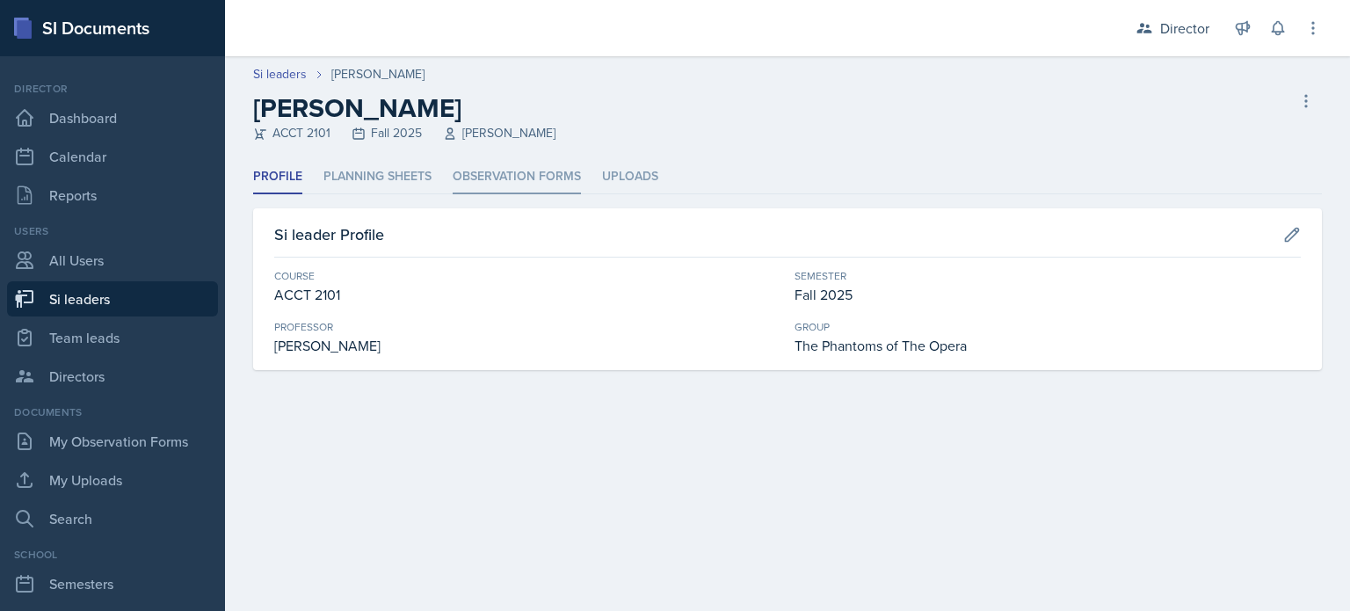
click at [496, 168] on li "Observation Forms" at bounding box center [517, 177] width 128 height 34
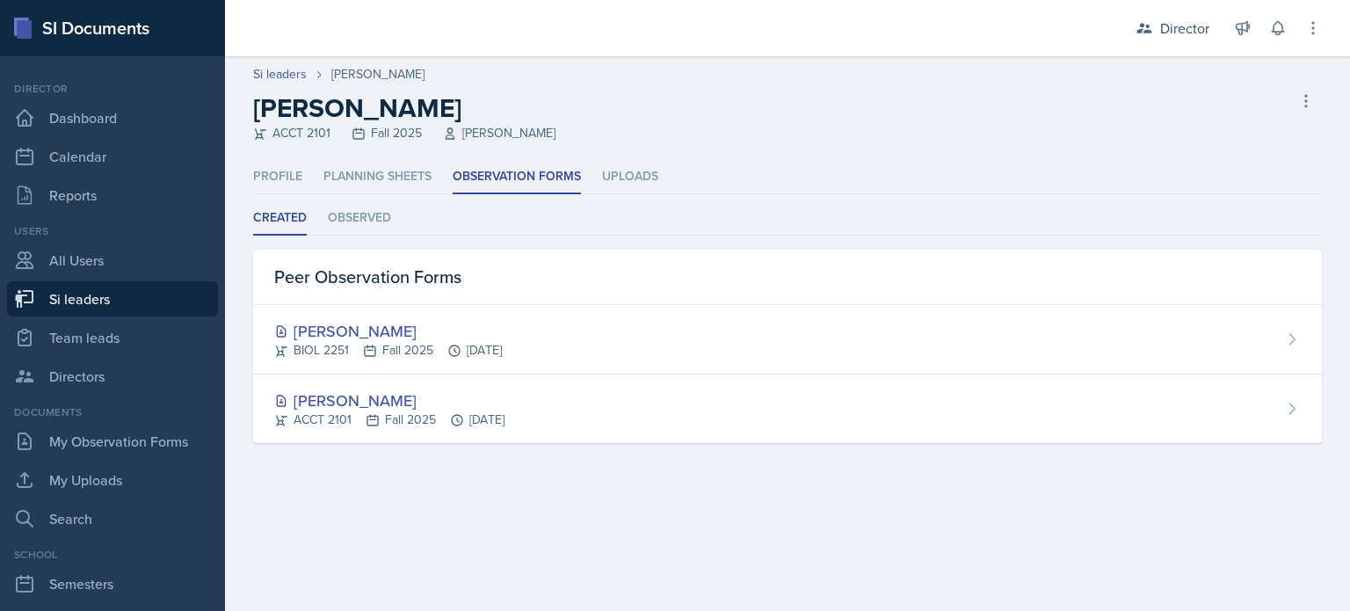
click at [91, 298] on link "Si leaders" at bounding box center [112, 298] width 211 height 35
select select "2bed604d-1099-4043-b1bc-2365e8740244"
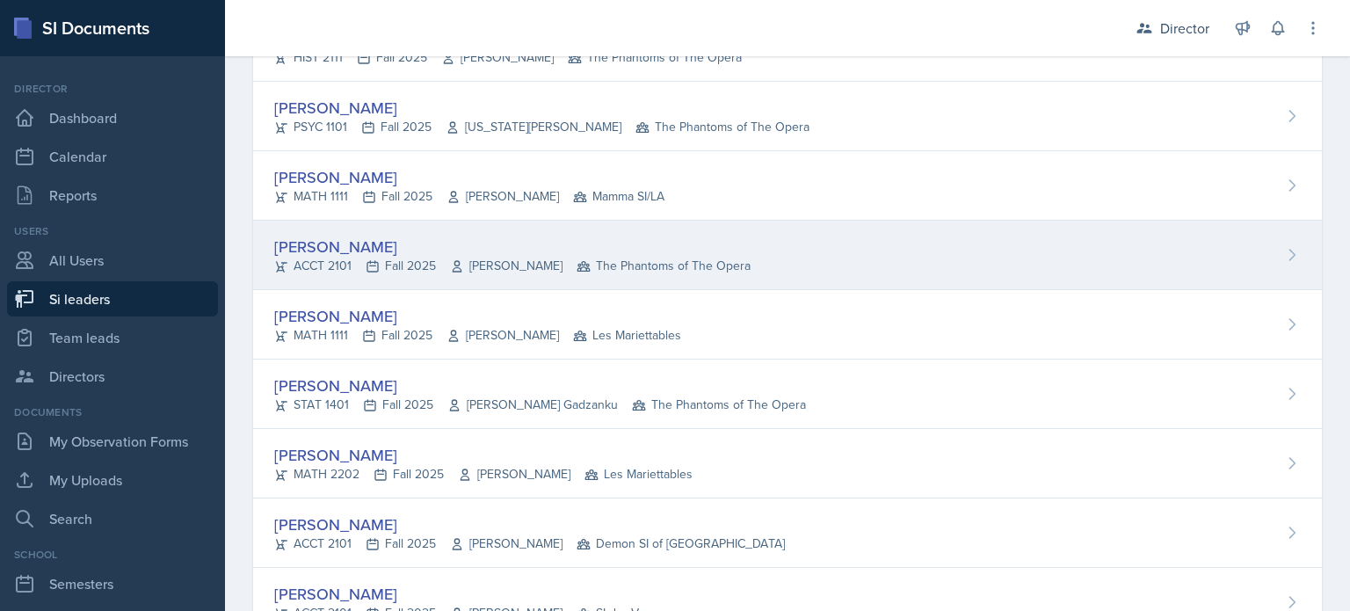
scroll to position [3077, 0]
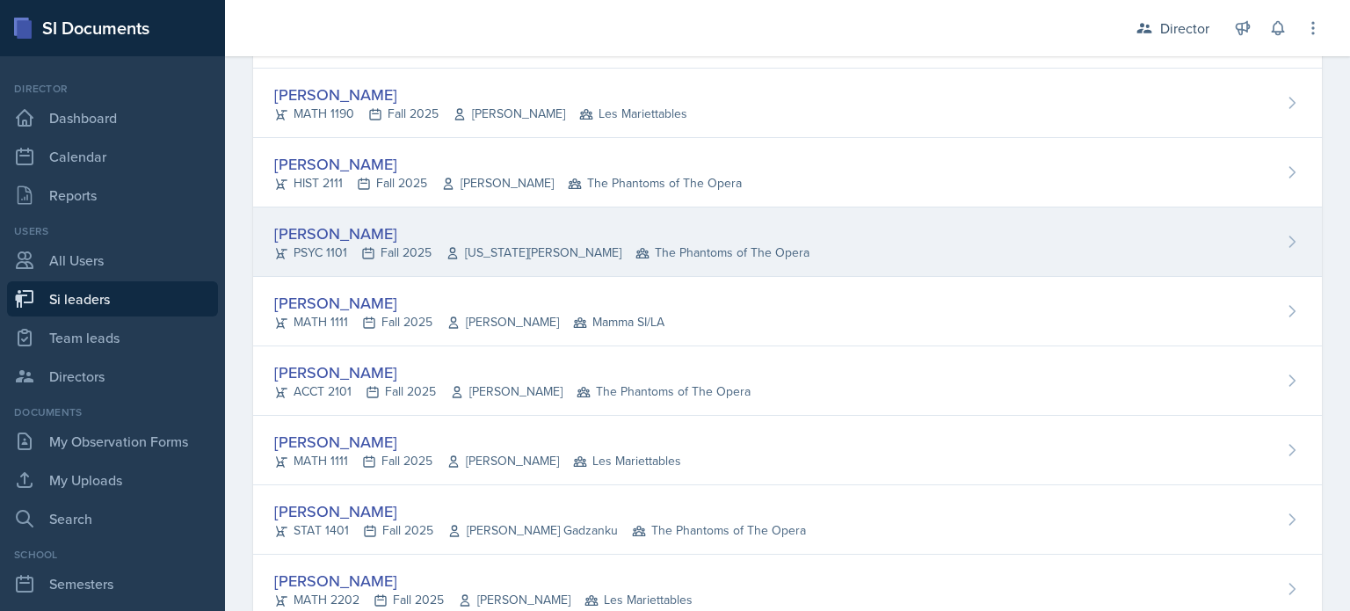
click at [360, 228] on div "[PERSON_NAME]" at bounding box center [541, 234] width 535 height 24
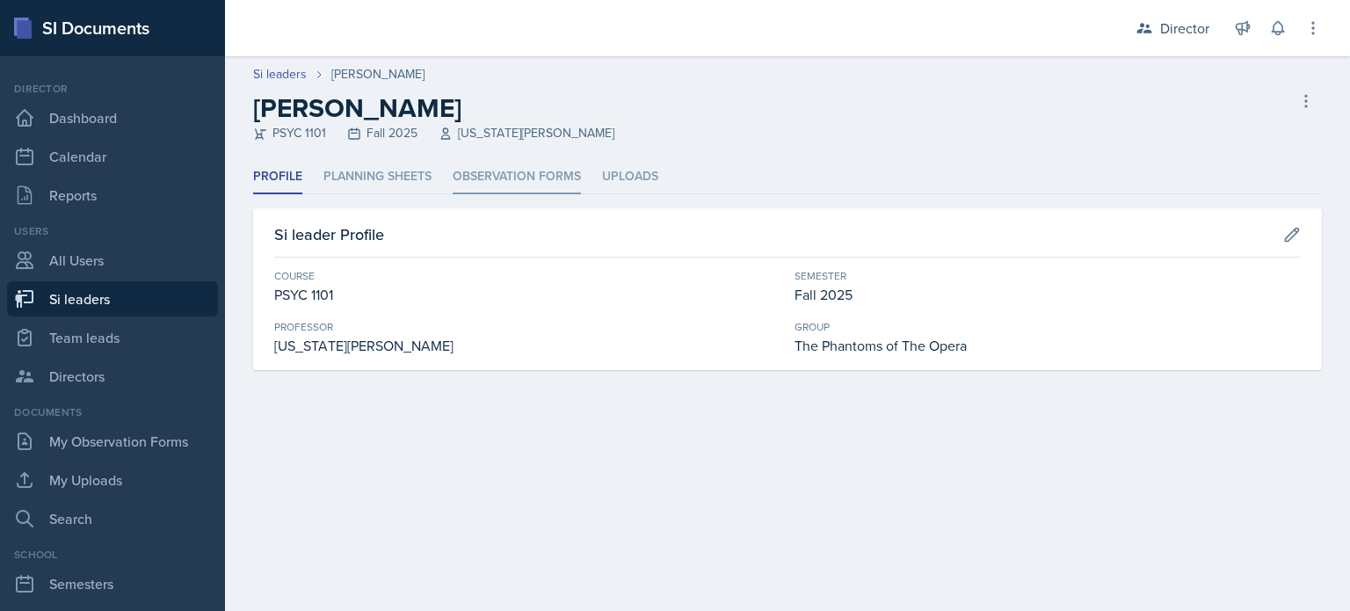
click at [483, 166] on li "Observation Forms" at bounding box center [517, 177] width 128 height 34
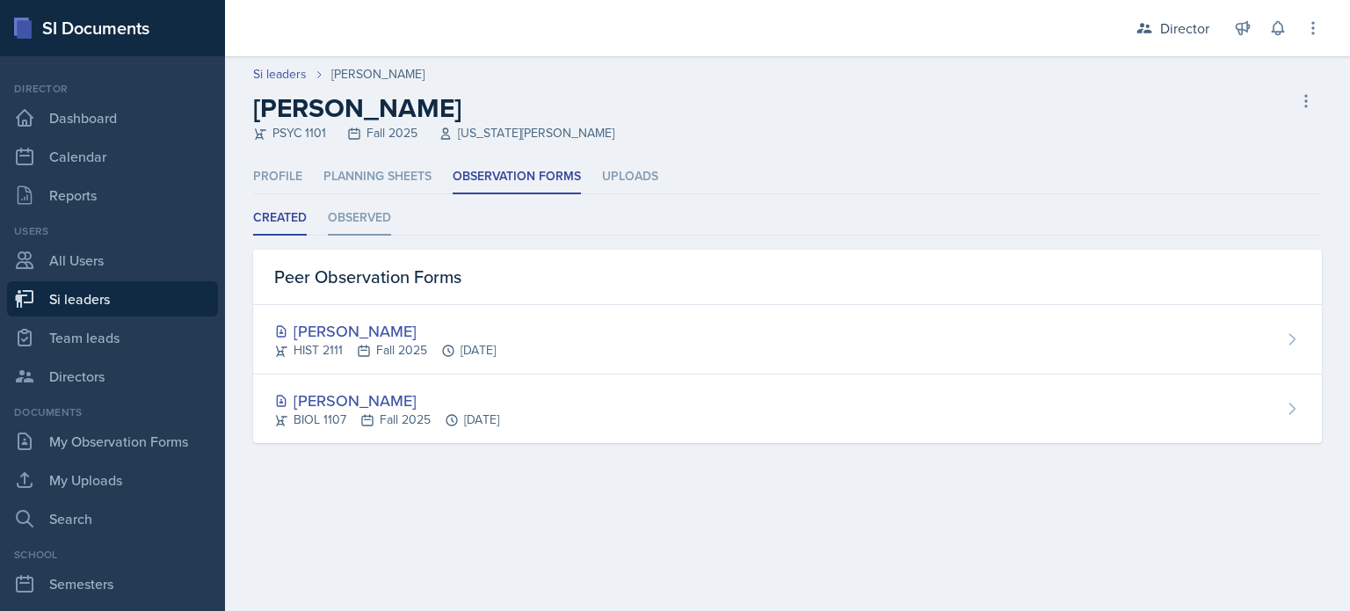
click at [372, 223] on li "Observed" at bounding box center [359, 218] width 63 height 34
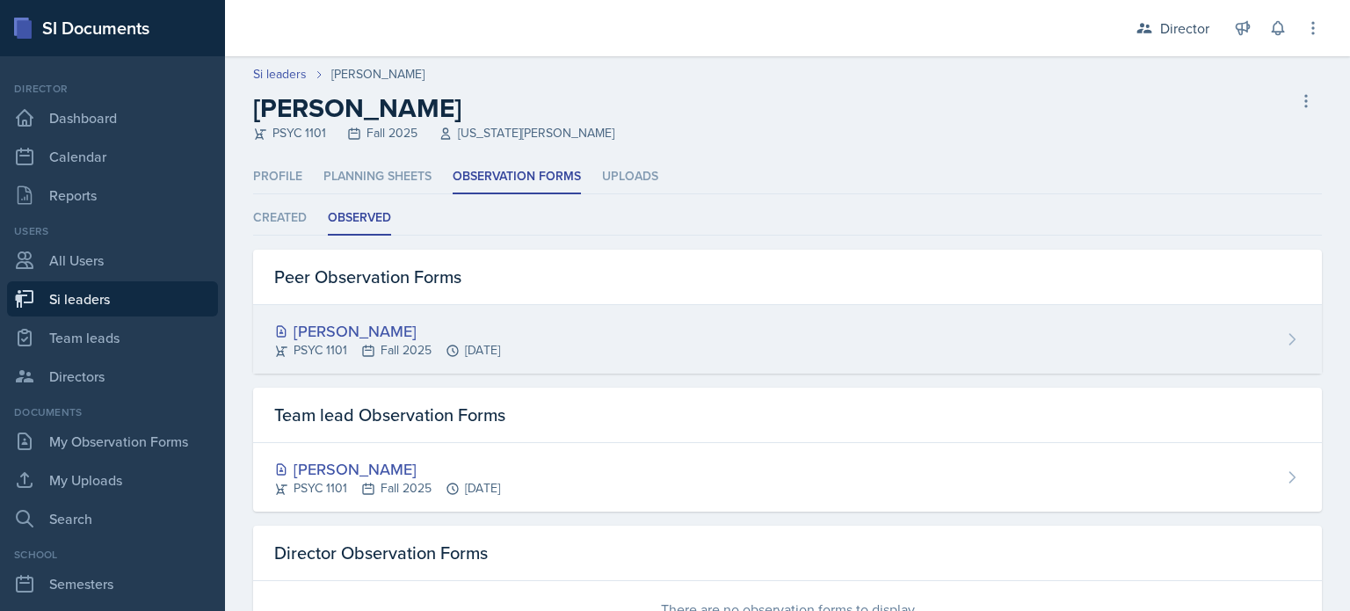
click at [366, 334] on div "[PERSON_NAME]" at bounding box center [387, 331] width 226 height 24
